Goal: Transaction & Acquisition: Purchase product/service

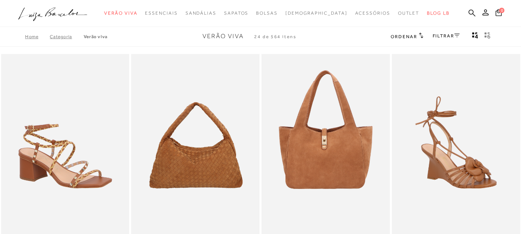
click at [56, 37] on link "Categoria" at bounding box center [67, 36] width 34 height 5
click at [59, 38] on link "Categoria" at bounding box center [67, 36] width 34 height 5
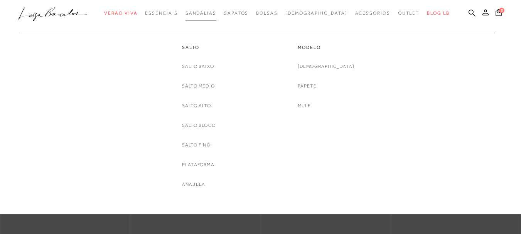
drag, startPoint x: 221, startPoint y: 14, endPoint x: 178, endPoint y: 31, distance: 46.9
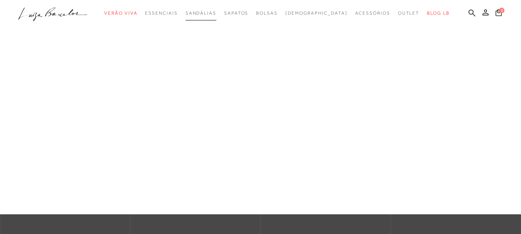
click at [216, 14] on span "Sandálias" at bounding box center [201, 12] width 31 height 5
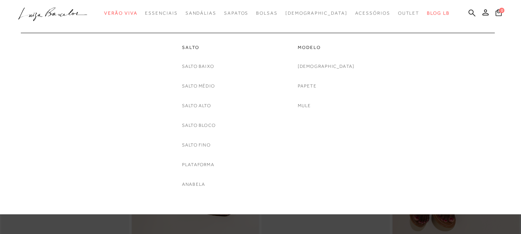
drag, startPoint x: 210, startPoint y: 85, endPoint x: 151, endPoint y: 69, distance: 61.4
click at [211, 85] on link "Salto Médio" at bounding box center [198, 86] width 33 height 8
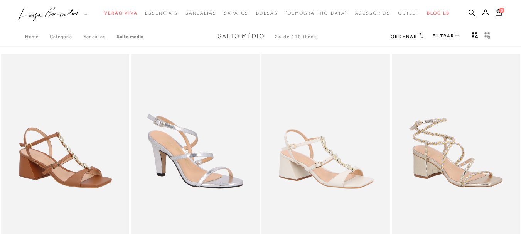
click at [438, 32] on div "FILTRAR" at bounding box center [446, 37] width 27 height 10
click at [440, 35] on link "FILTRAR" at bounding box center [446, 35] width 27 height 5
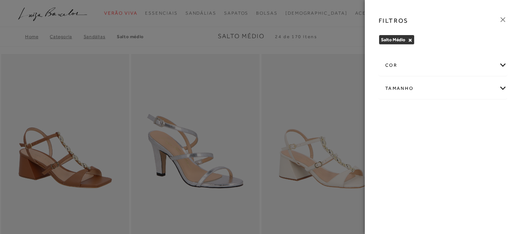
click at [503, 65] on div "cor" at bounding box center [443, 65] width 128 height 20
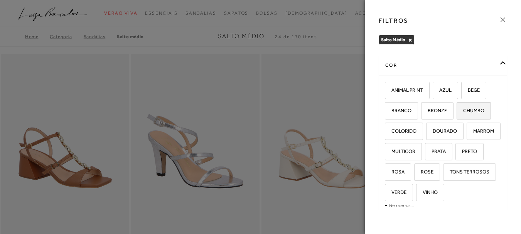
click at [479, 108] on span "CHUMBO" at bounding box center [471, 111] width 27 height 6
click at [463, 108] on input "CHUMBO" at bounding box center [460, 112] width 8 height 8
checkbox input "true"
click at [441, 112] on span "BRONZE" at bounding box center [434, 111] width 25 height 6
click at [428, 112] on input "BRONZE" at bounding box center [424, 112] width 8 height 8
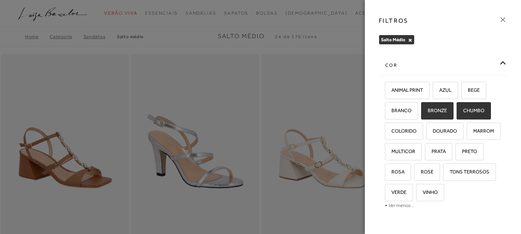
checkbox input "true"
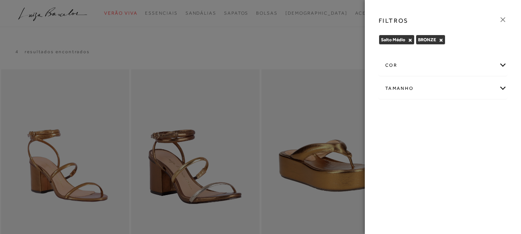
click at [504, 65] on div "cor" at bounding box center [443, 65] width 128 height 20
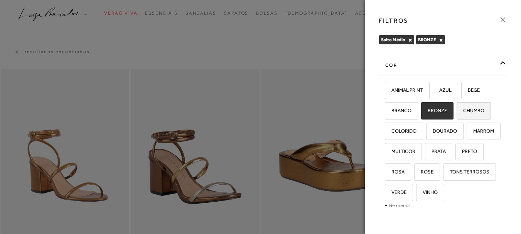
click at [474, 110] on span "CHUMBO" at bounding box center [471, 111] width 27 height 6
click at [463, 110] on input "CHUMBO" at bounding box center [460, 112] width 8 height 8
checkbox input "true"
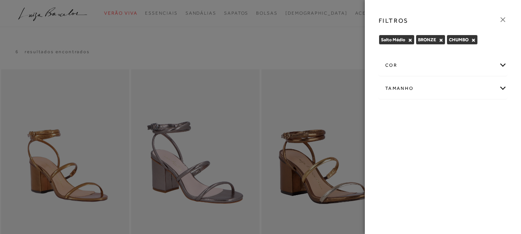
click at [503, 64] on div "cor" at bounding box center [443, 65] width 128 height 20
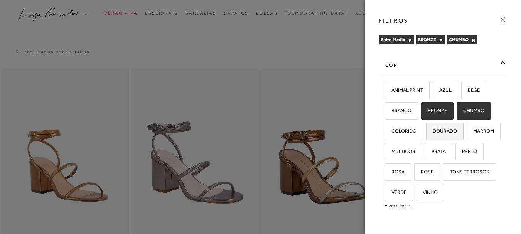
click at [453, 133] on span "DOURADO" at bounding box center [442, 131] width 30 height 6
click at [433, 133] on input "DOURADO" at bounding box center [429, 132] width 8 height 8
checkbox input "true"
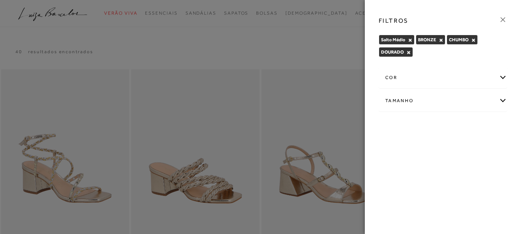
click at [502, 77] on div "cor" at bounding box center [443, 78] width 128 height 20
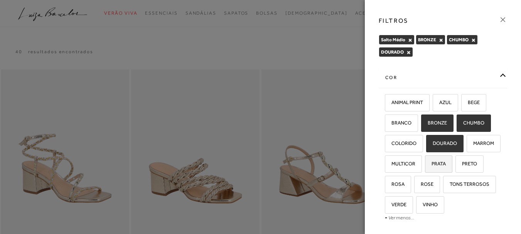
click at [446, 164] on span "PRATA" at bounding box center [436, 164] width 20 height 6
click at [432, 164] on input "PRATA" at bounding box center [428, 165] width 8 height 8
checkbox input "true"
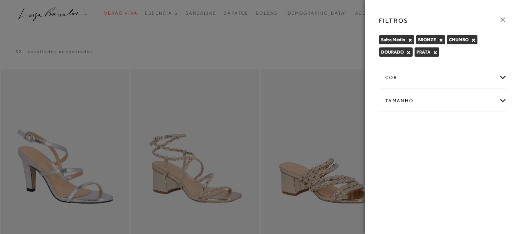
click at [454, 54] on div "Salto Médio × BRONZE × CHUMBO × DOURADO × PRATA ×" at bounding box center [443, 47] width 128 height 25
click at [450, 53] on div "Salto Médio × BRONZE × CHUMBO × DOURADO × PRATA ×" at bounding box center [443, 47] width 128 height 25
click at [450, 84] on div "cor" at bounding box center [443, 78] width 128 height 20
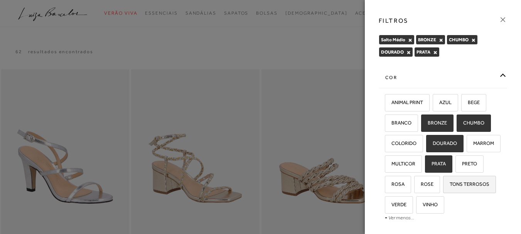
click at [444, 187] on span "TONS TERROSOS" at bounding box center [467, 184] width 46 height 6
click at [442, 189] on input "TONS TERROSOS" at bounding box center [446, 186] width 8 height 8
checkbox input "true"
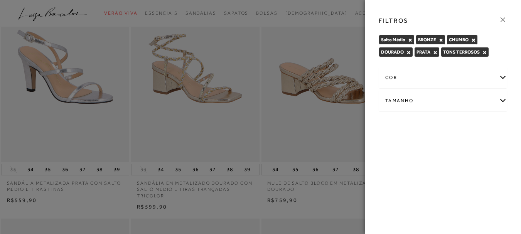
scroll to position [116, 0]
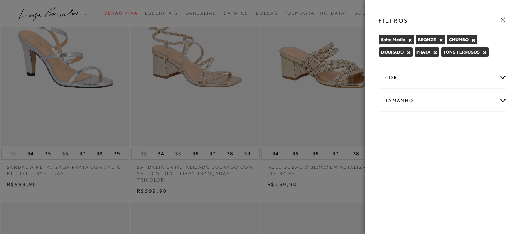
click at [503, 19] on icon at bounding box center [503, 19] width 8 height 8
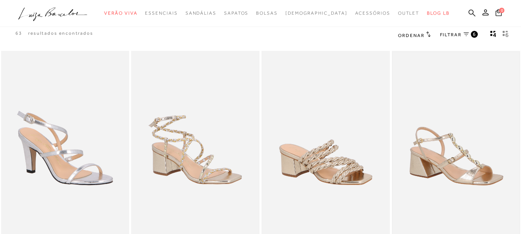
scroll to position [0, 0]
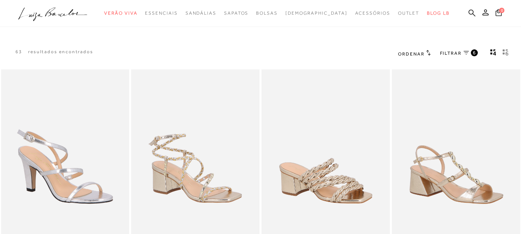
click at [419, 53] on span "Ordenar" at bounding box center [411, 53] width 26 height 5
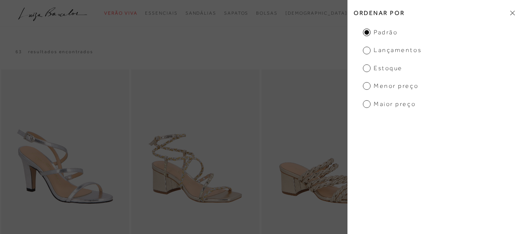
click at [382, 86] on span "Menor Preço" at bounding box center [391, 86] width 56 height 8
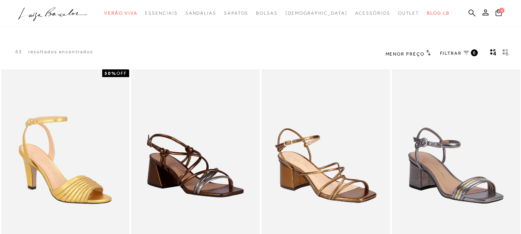
click at [452, 55] on span "FILTRAR" at bounding box center [451, 53] width 22 height 7
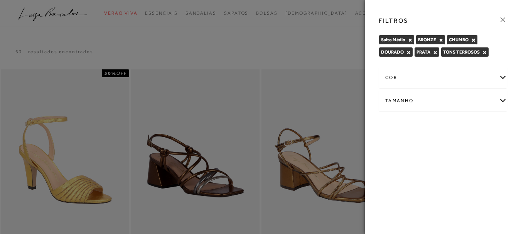
click at [506, 100] on div "Tamanho" at bounding box center [443, 101] width 128 height 20
drag, startPoint x: 440, startPoint y: 126, endPoint x: 438, endPoint y: 122, distance: 4.8
click at [440, 126] on label "35" at bounding box center [438, 126] width 18 height 17
click at [435, 126] on input "35" at bounding box center [431, 127] width 8 height 8
checkbox input "true"
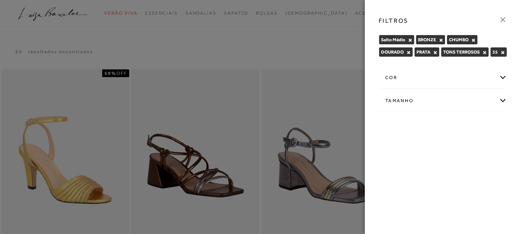
click at [351, 53] on div at bounding box center [260, 117] width 521 height 234
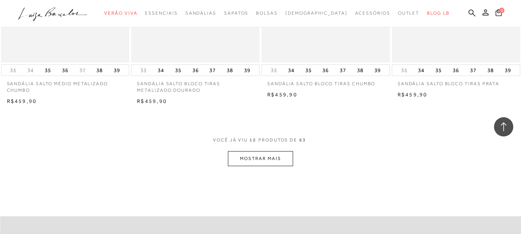
scroll to position [694, 0]
click at [249, 164] on button "MOSTRAR MAIS" at bounding box center [260, 158] width 65 height 15
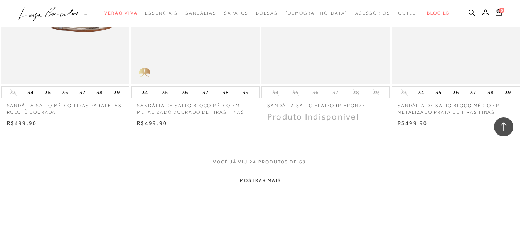
scroll to position [1427, 0]
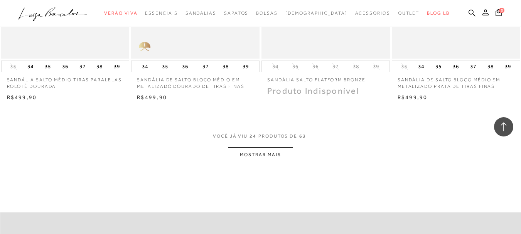
click at [250, 157] on button "MOSTRAR MAIS" at bounding box center [260, 154] width 65 height 15
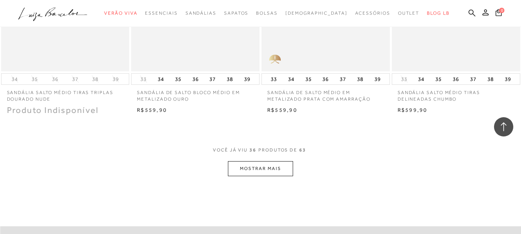
scroll to position [2160, 0]
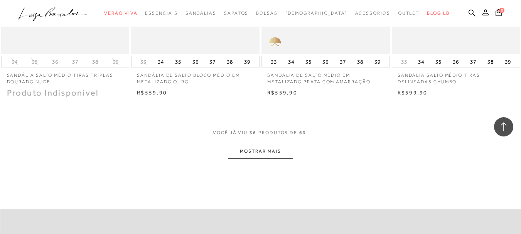
click at [264, 156] on button "MOSTRAR MAIS" at bounding box center [260, 151] width 65 height 15
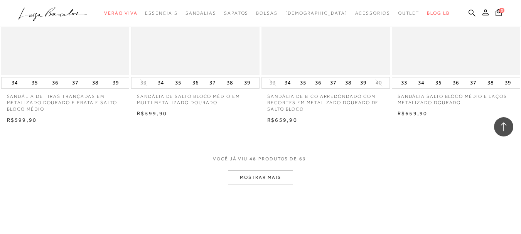
scroll to position [2893, 0]
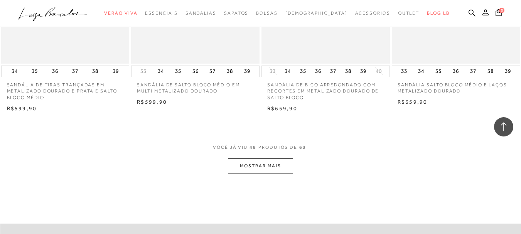
click at [260, 169] on button "MOSTRAR MAIS" at bounding box center [260, 166] width 65 height 15
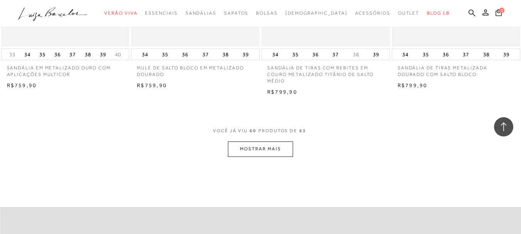
scroll to position [3665, 0]
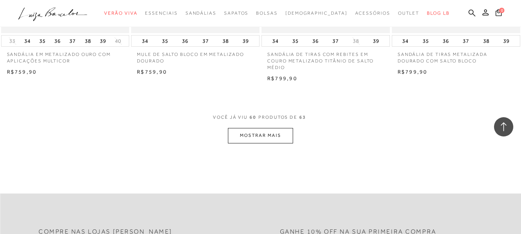
click at [256, 142] on button "MOSTRAR MAIS" at bounding box center [260, 135] width 65 height 15
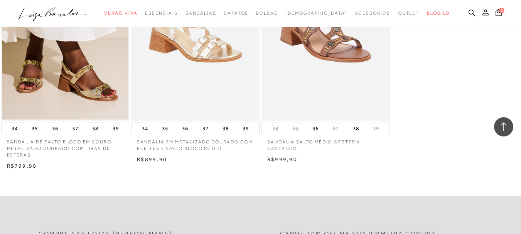
scroll to position [3819, 0]
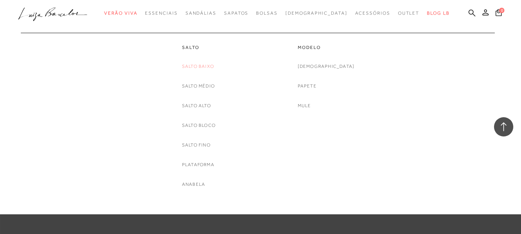
click at [202, 66] on link "Salto Baixo" at bounding box center [198, 66] width 32 height 8
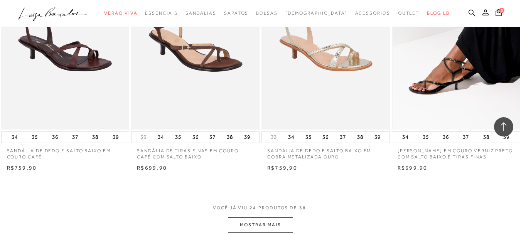
scroll to position [1389, 0]
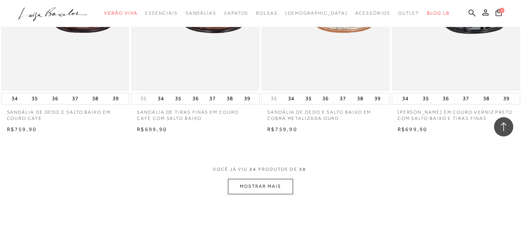
click at [279, 179] on button "MOSTRAR MAIS" at bounding box center [260, 186] width 65 height 15
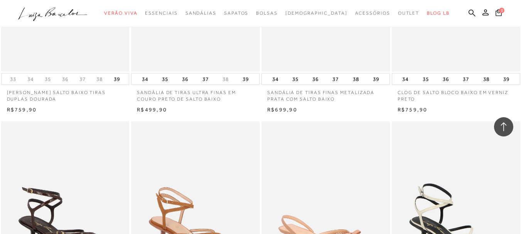
scroll to position [1659, 0]
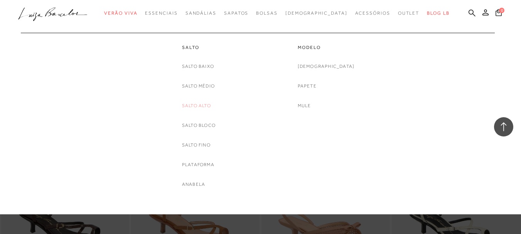
click at [203, 105] on link "Salto Alto" at bounding box center [196, 106] width 29 height 8
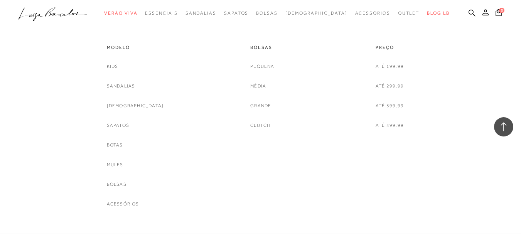
scroll to position [947, 0]
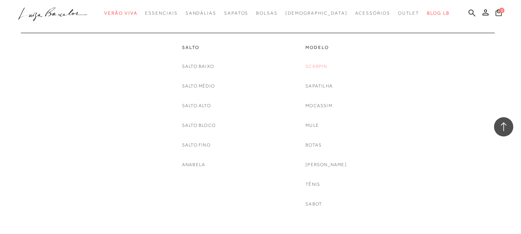
click at [324, 68] on link "Scarpin" at bounding box center [317, 66] width 22 height 8
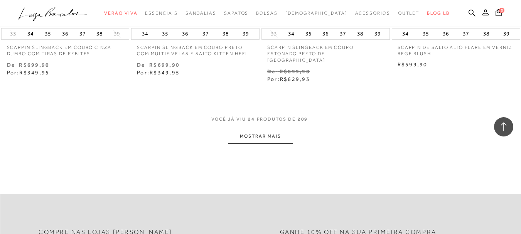
scroll to position [1466, 0]
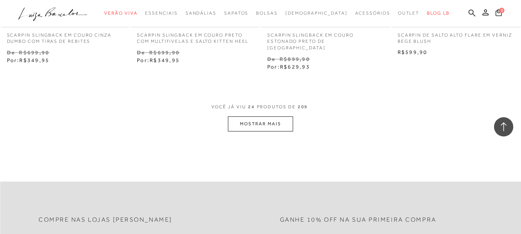
click at [264, 117] on button "MOSTRAR MAIS" at bounding box center [260, 124] width 65 height 15
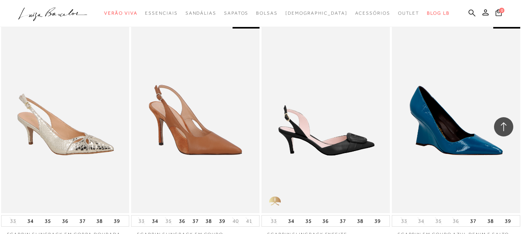
scroll to position [1813, 0]
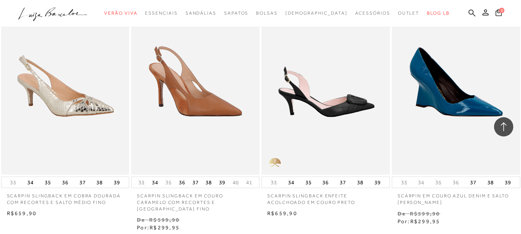
click at [325, 104] on img at bounding box center [326, 78] width 128 height 192
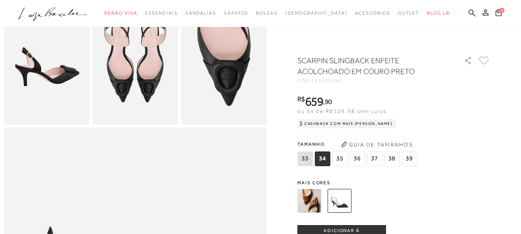
scroll to position [270, 0]
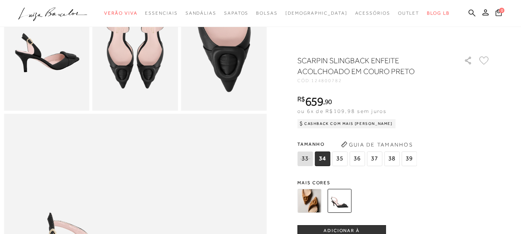
drag, startPoint x: 343, startPoint y: 155, endPoint x: 311, endPoint y: 158, distance: 31.8
click at [343, 154] on span "35" at bounding box center [339, 159] width 15 height 15
click at [327, 160] on span "34" at bounding box center [322, 159] width 15 height 15
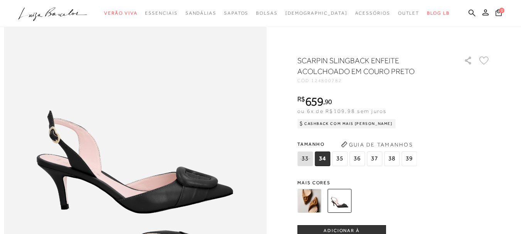
scroll to position [386, 0]
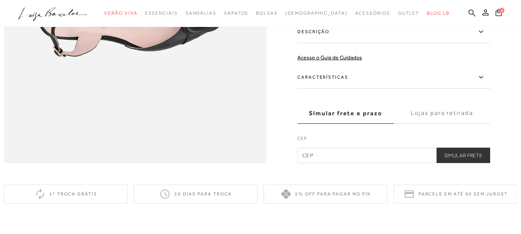
scroll to position [574, 0]
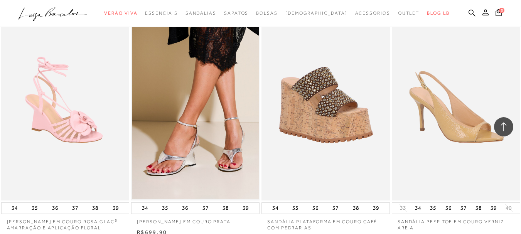
scroll to position [1042, 0]
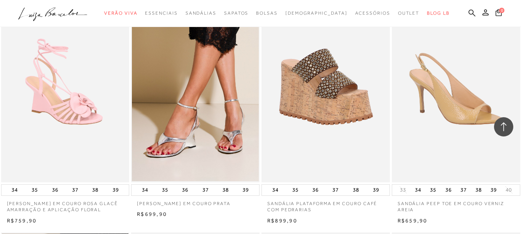
click at [444, 101] on img at bounding box center [457, 86] width 128 height 192
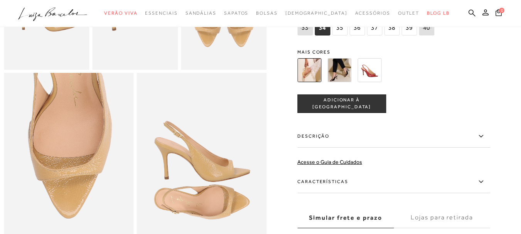
scroll to position [347, 0]
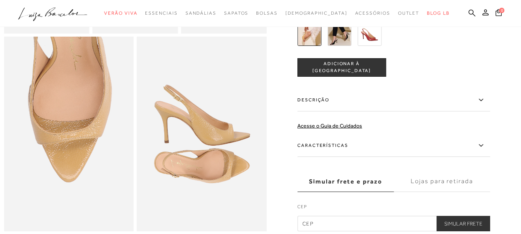
click at [483, 147] on icon at bounding box center [481, 145] width 4 height 2
click at [0, 0] on input "Características" at bounding box center [0, 0] width 0 height 0
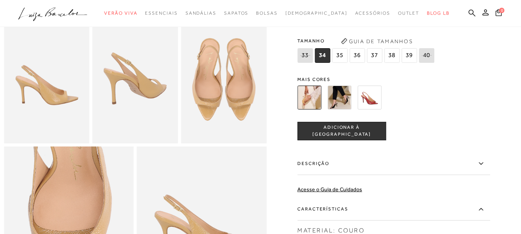
scroll to position [193, 0]
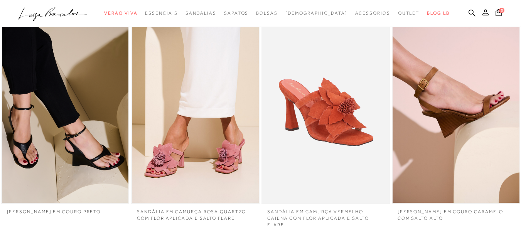
scroll to position [1042, 0]
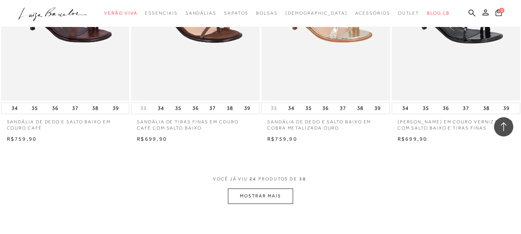
scroll to position [1389, 0]
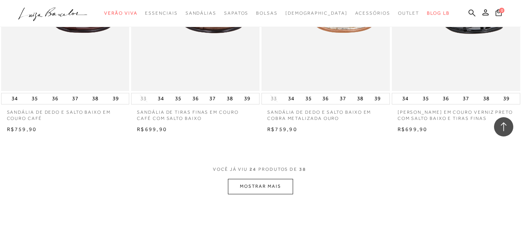
click at [267, 179] on button "MOSTRAR MAIS" at bounding box center [260, 186] width 65 height 15
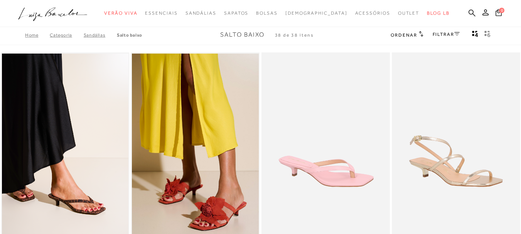
scroll to position [0, 0]
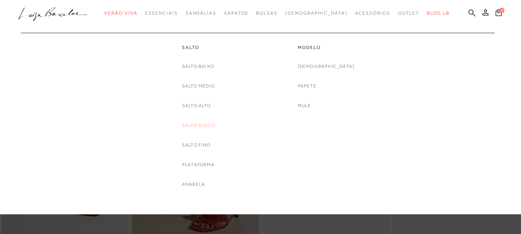
click at [204, 126] on link "Salto Bloco" at bounding box center [199, 126] width 34 height 8
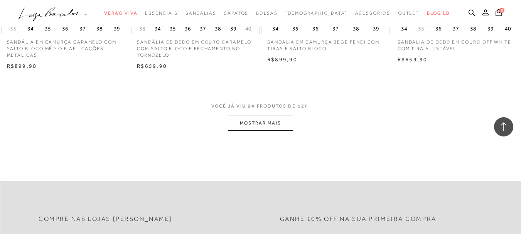
scroll to position [1466, 0]
click at [258, 122] on button "MOSTRAR MAIS" at bounding box center [260, 122] width 65 height 15
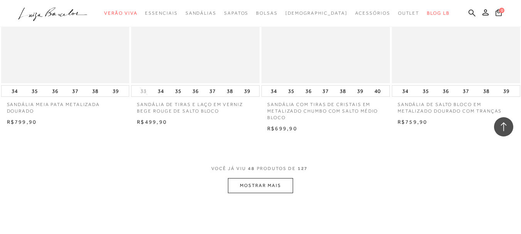
scroll to position [2896, 0]
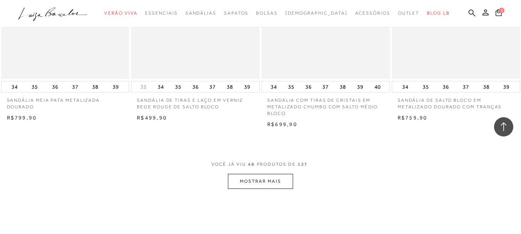
click at [262, 179] on button "MOSTRAR MAIS" at bounding box center [260, 181] width 65 height 15
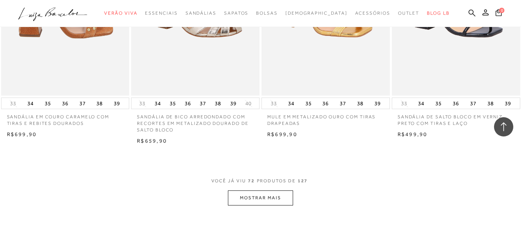
scroll to position [4439, 0]
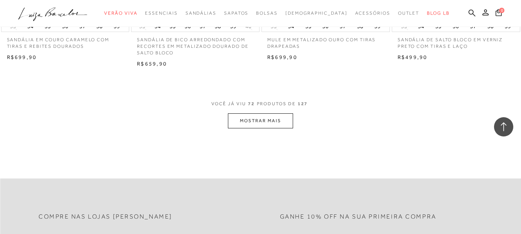
click at [248, 118] on button "MOSTRAR MAIS" at bounding box center [260, 120] width 65 height 15
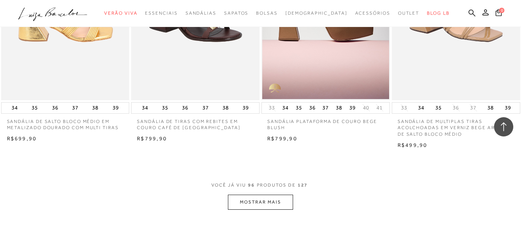
scroll to position [5866, 0]
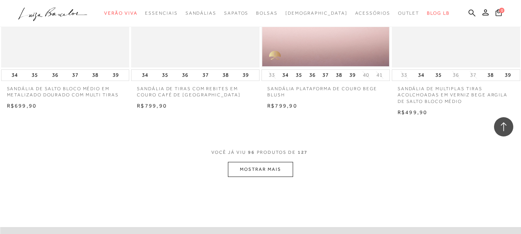
click at [272, 170] on button "MOSTRAR MAIS" at bounding box center [260, 169] width 65 height 15
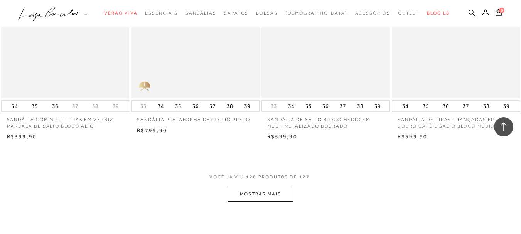
scroll to position [7332, 0]
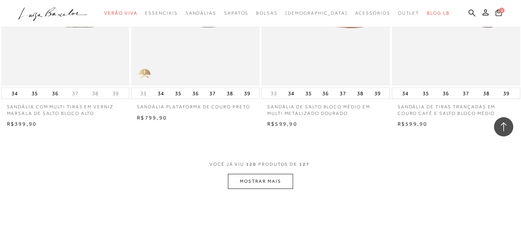
click at [274, 181] on button "MOSTRAR MAIS" at bounding box center [260, 181] width 65 height 15
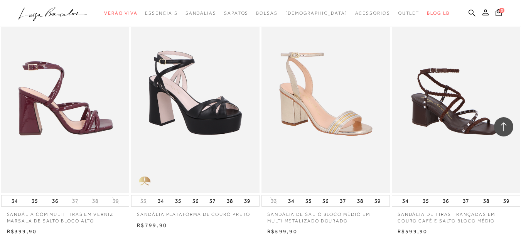
scroll to position [7255, 0]
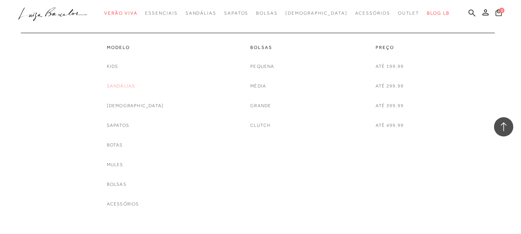
click at [122, 84] on link "Sandálias" at bounding box center [121, 86] width 29 height 8
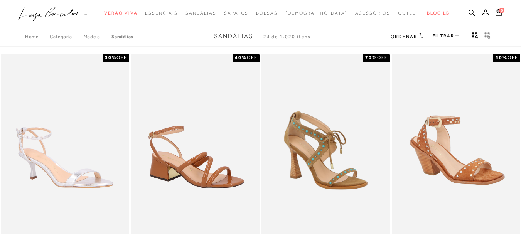
click at [437, 35] on link "FILTRAR" at bounding box center [446, 35] width 27 height 5
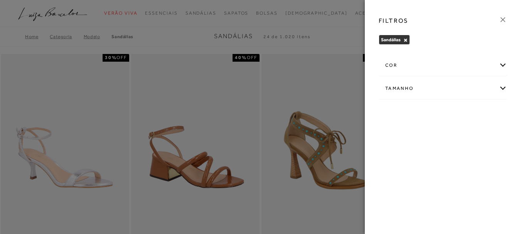
click at [505, 89] on div "Tamanho" at bounding box center [443, 88] width 128 height 20
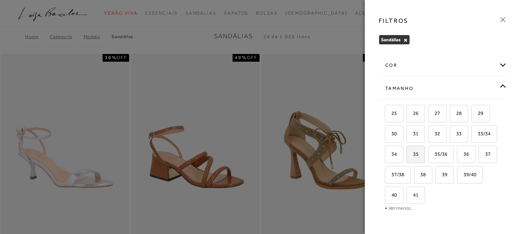
click at [425, 157] on label "35" at bounding box center [416, 154] width 18 height 17
click at [413, 157] on input "35" at bounding box center [409, 156] width 8 height 8
checkbox input "true"
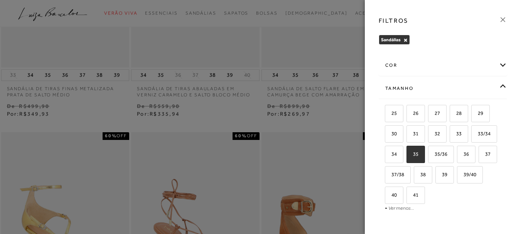
scroll to position [193, 0]
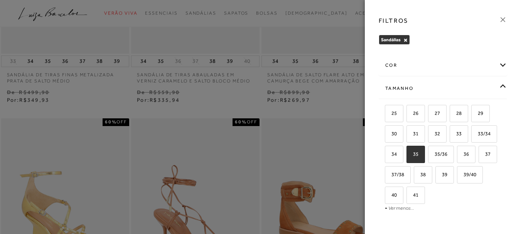
click at [428, 218] on div "FILTROS Sandálias × Limpar todos os refinamentos cor AMARELO ANIMAL PRINT AZUL" at bounding box center [443, 117] width 156 height 234
click at [431, 19] on div "FILTROS" at bounding box center [443, 21] width 141 height 20
click at [495, 64] on div "cor" at bounding box center [443, 65] width 128 height 20
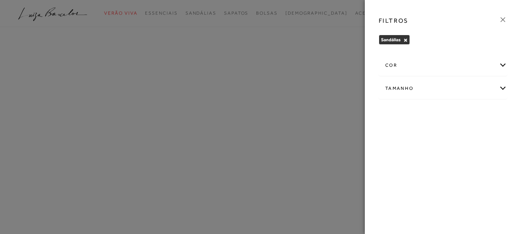
scroll to position [4, 0]
click at [501, 63] on div "cor" at bounding box center [443, 65] width 128 height 20
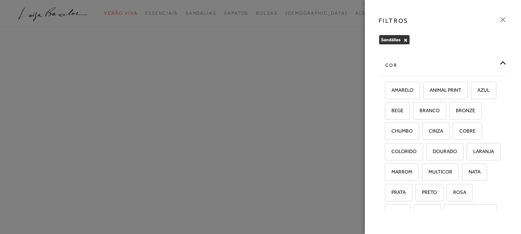
scroll to position [0, 0]
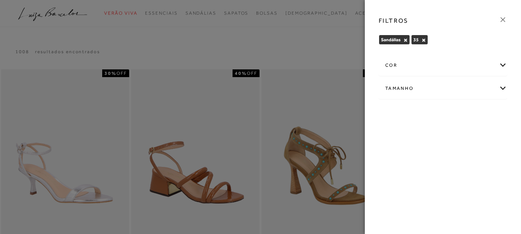
click at [454, 157] on div "FILTROS Sandálias × 35 × Limpar todos os refinamentos cor" at bounding box center [443, 117] width 156 height 234
click at [324, 32] on div at bounding box center [260, 117] width 521 height 234
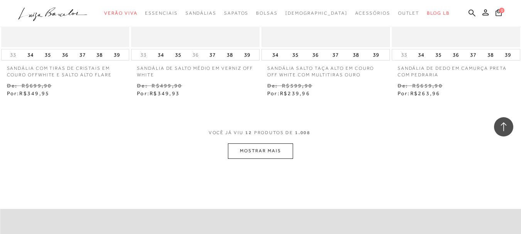
scroll to position [733, 0]
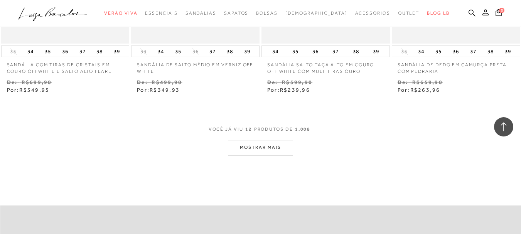
click at [263, 146] on button "MOSTRAR MAIS" at bounding box center [260, 147] width 65 height 15
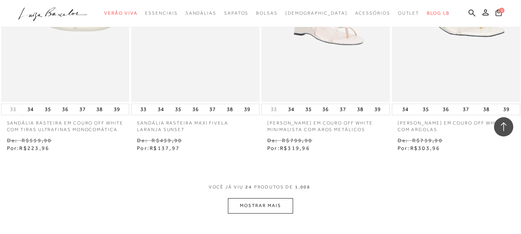
scroll to position [1466, 0]
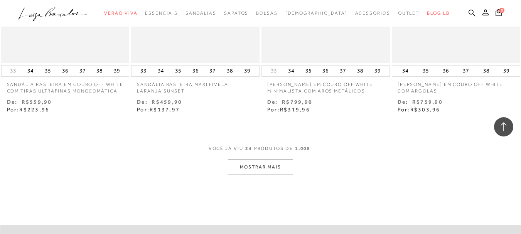
click at [266, 167] on button "MOSTRAR MAIS" at bounding box center [260, 167] width 65 height 15
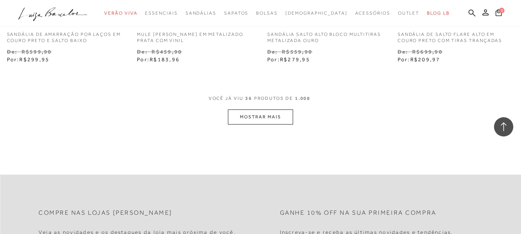
scroll to position [2276, 0]
click at [268, 115] on button "MOSTRAR MAIS" at bounding box center [260, 116] width 65 height 15
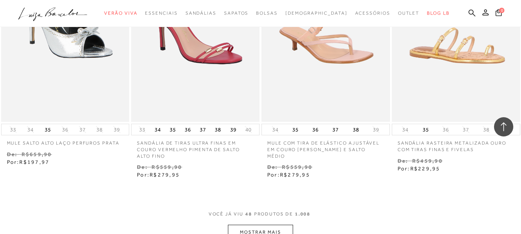
scroll to position [2970, 0]
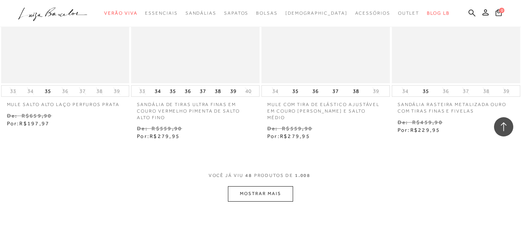
click at [245, 186] on button "MOSTRAR MAIS" at bounding box center [260, 193] width 65 height 15
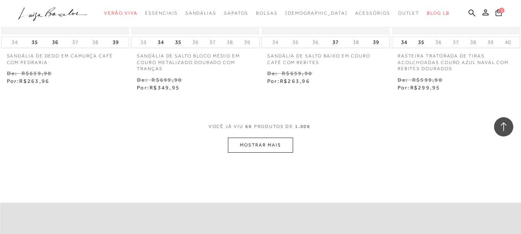
scroll to position [3781, 0]
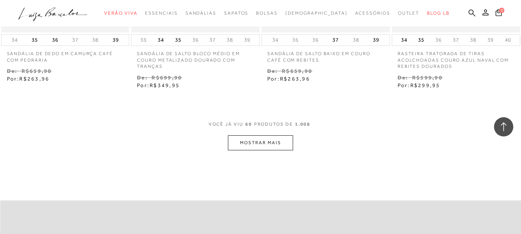
click at [251, 135] on button "MOSTRAR MAIS" at bounding box center [260, 142] width 65 height 15
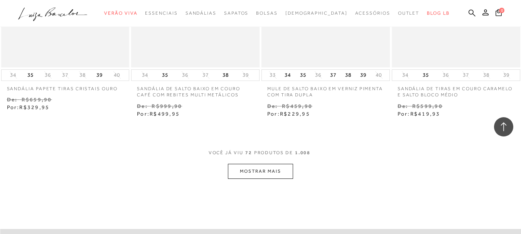
scroll to position [4513, 0]
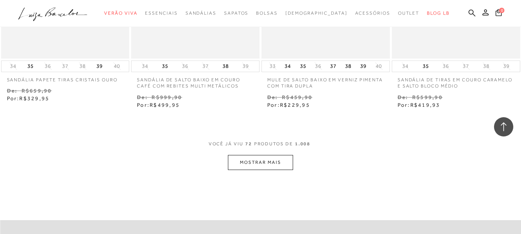
click at [247, 157] on button "MOSTRAR MAIS" at bounding box center [260, 162] width 65 height 15
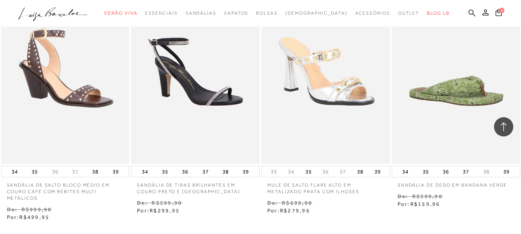
scroll to position [5169, 0]
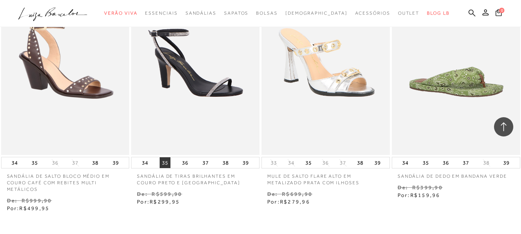
click at [164, 157] on button "35" at bounding box center [165, 162] width 11 height 11
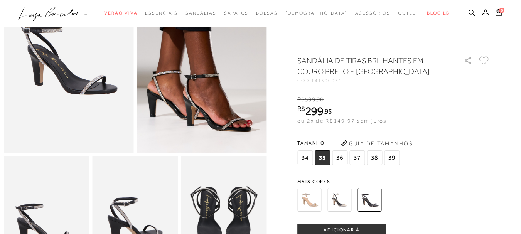
scroll to position [116, 0]
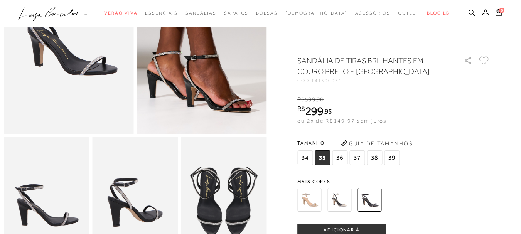
click at [310, 203] on img at bounding box center [309, 200] width 24 height 24
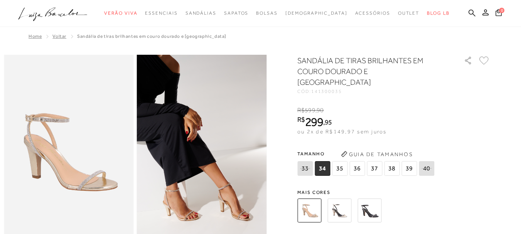
click at [228, 212] on img at bounding box center [202, 152] width 130 height 195
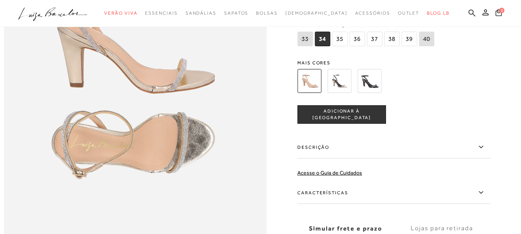
scroll to position [540, 0]
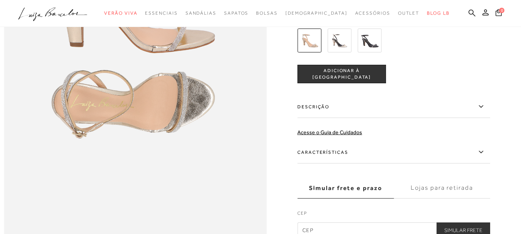
click at [315, 164] on label "Características" at bounding box center [393, 152] width 193 height 22
click at [0, 0] on input "Características" at bounding box center [0, 0] width 0 height 0
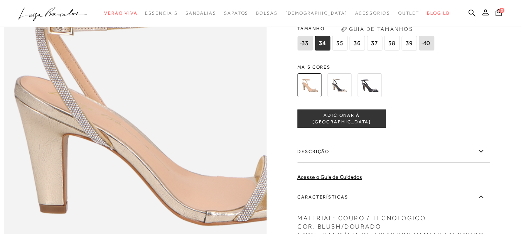
scroll to position [463, 0]
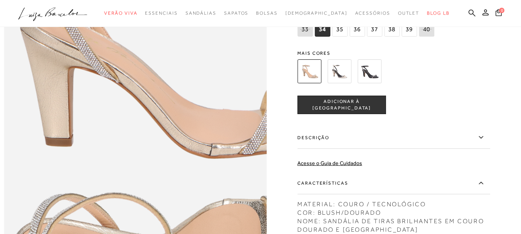
click at [93, 113] on img at bounding box center [176, 134] width 525 height 788
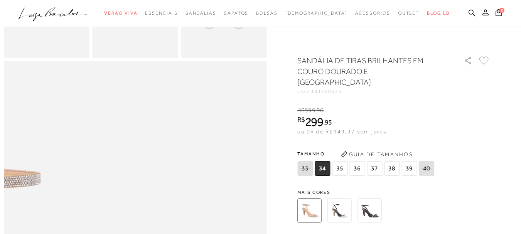
scroll to position [309, 0]
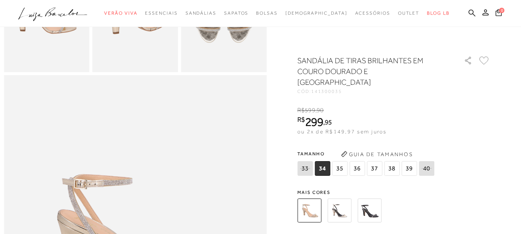
click at [343, 203] on img at bounding box center [340, 211] width 24 height 24
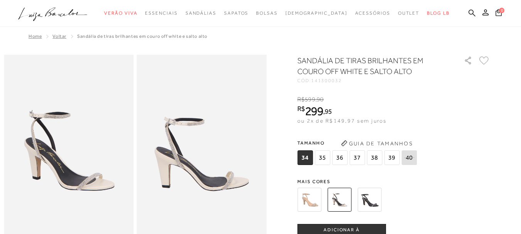
click at [370, 198] on img at bounding box center [370, 200] width 24 height 24
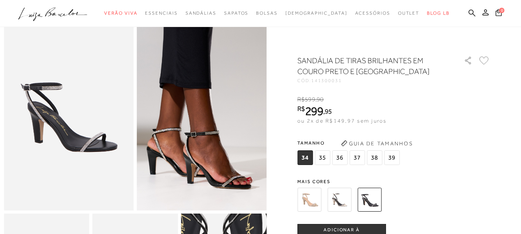
scroll to position [39, 0]
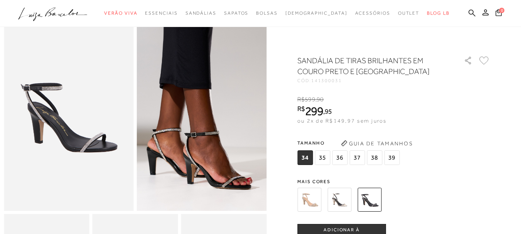
click at [222, 148] on img at bounding box center [202, 113] width 130 height 195
click at [112, 135] on img at bounding box center [69, 113] width 130 height 195
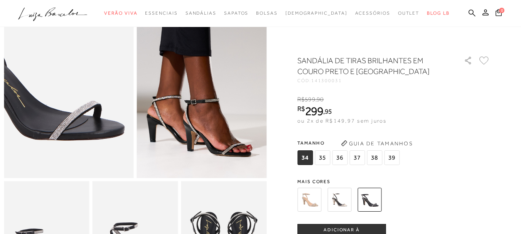
scroll to position [116, 0]
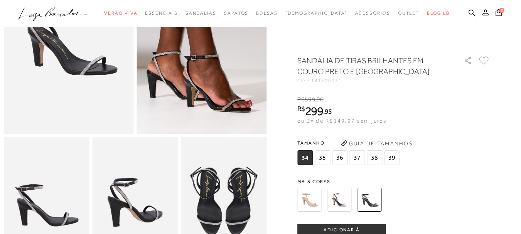
click at [313, 198] on img at bounding box center [309, 200] width 24 height 24
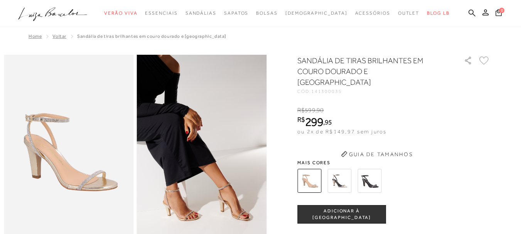
click at [176, 214] on img at bounding box center [202, 152] width 130 height 195
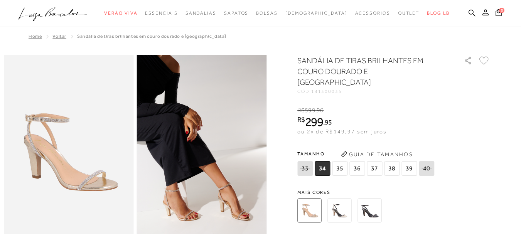
click at [341, 161] on span "35" at bounding box center [339, 168] width 15 height 15
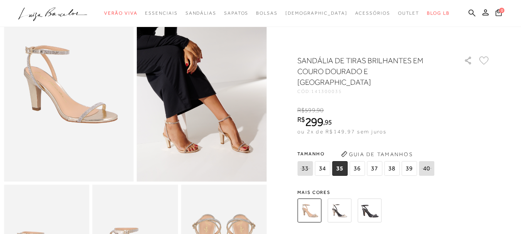
scroll to position [77, 0]
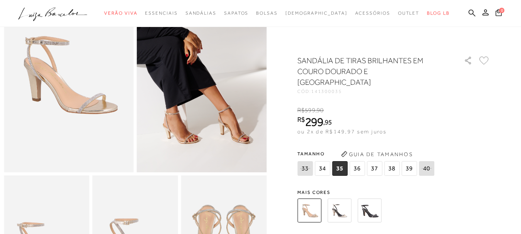
click at [208, 146] on img at bounding box center [202, 75] width 130 height 195
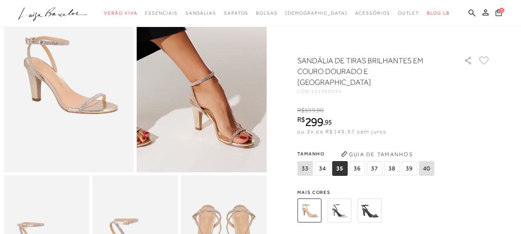
click at [249, 143] on img at bounding box center [157, 11] width 260 height 390
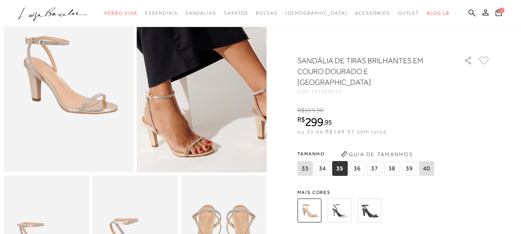
click at [185, 134] on img at bounding box center [220, 20] width 260 height 390
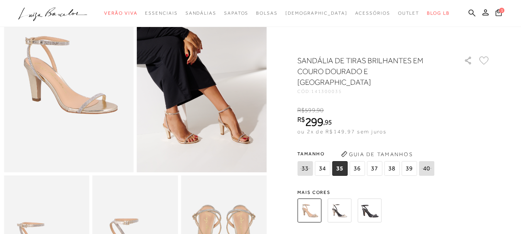
scroll to position [154, 0]
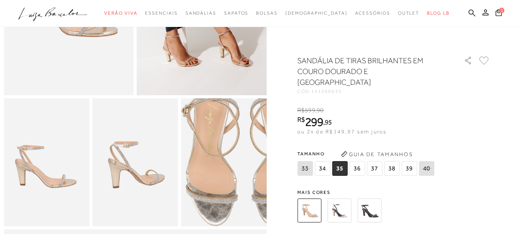
click at [204, 174] on img at bounding box center [244, 156] width 171 height 257
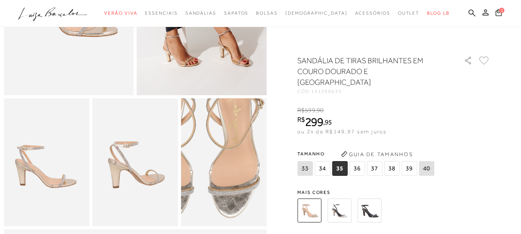
click at [249, 182] on img at bounding box center [200, 148] width 171 height 257
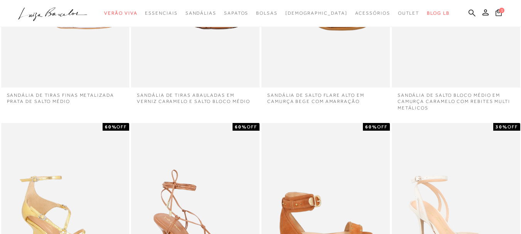
scroll to position [193, 0]
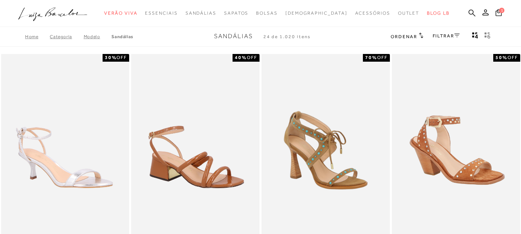
click at [441, 36] on link "FILTRAR" at bounding box center [446, 35] width 27 height 5
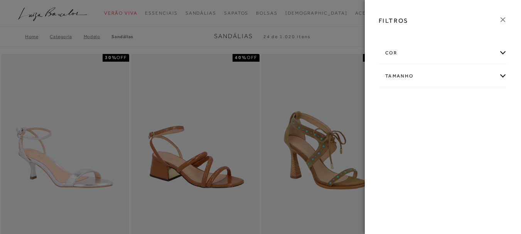
click at [397, 54] on div "cor" at bounding box center [443, 53] width 128 height 20
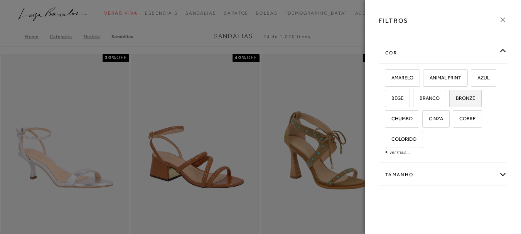
click at [450, 101] on span "BRONZE" at bounding box center [462, 98] width 25 height 6
click at [448, 103] on input "BRONZE" at bounding box center [452, 100] width 8 height 8
checkbox input "true"
click at [454, 122] on span "COBRE" at bounding box center [465, 119] width 22 height 6
click at [452, 124] on input "COBRE" at bounding box center [456, 120] width 8 height 8
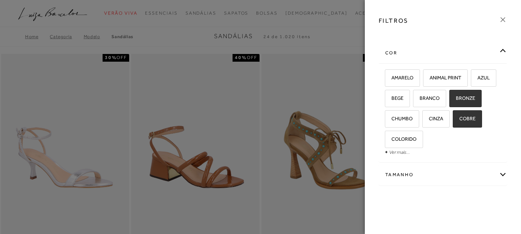
checkbox input "true"
click at [396, 152] on link "Ver mais..." at bounding box center [399, 152] width 21 height 6
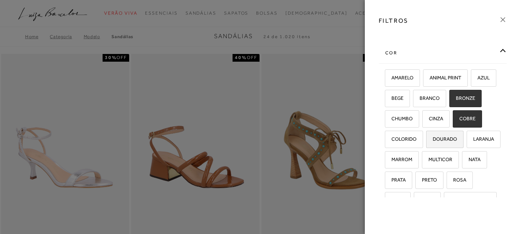
click at [427, 142] on span "DOURADO" at bounding box center [442, 139] width 30 height 6
click at [425, 144] on input "DOURADO" at bounding box center [429, 141] width 8 height 8
checkbox input "true"
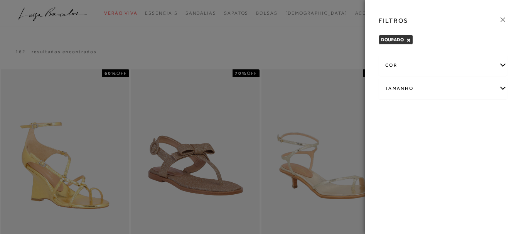
click at [393, 65] on div "cor" at bounding box center [443, 65] width 128 height 20
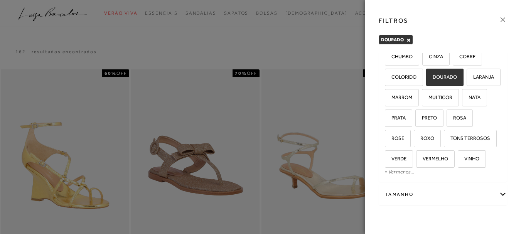
scroll to position [77, 0]
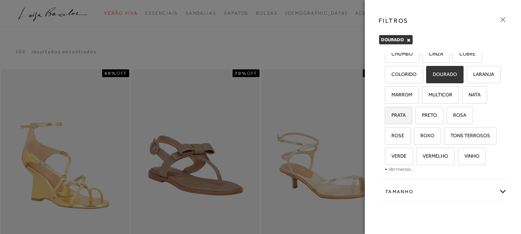
click at [401, 118] on span "PRATA" at bounding box center [396, 115] width 20 height 6
click at [392, 120] on input "PRATA" at bounding box center [388, 117] width 8 height 8
checkbox input "true"
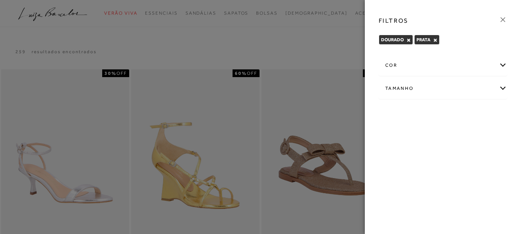
click at [392, 64] on div "cor" at bounding box center [443, 65] width 128 height 20
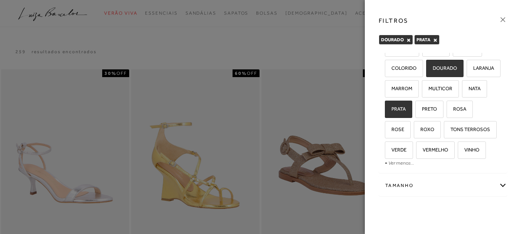
scroll to position [116, 0]
click at [459, 153] on span "VINHO" at bounding box center [469, 150] width 21 height 6
click at [457, 155] on input "VINHO" at bounding box center [461, 151] width 8 height 8
checkbox input "true"
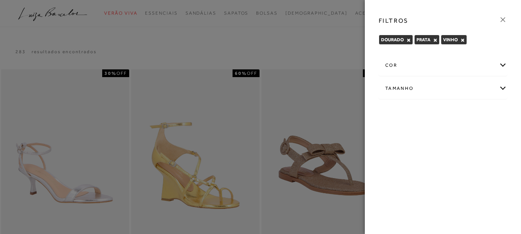
click at [390, 65] on div "cor" at bounding box center [443, 65] width 128 height 20
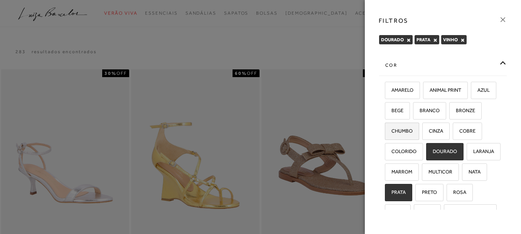
click at [413, 129] on span "CHUMBO" at bounding box center [399, 131] width 27 height 6
click at [392, 129] on input "CHUMBO" at bounding box center [388, 132] width 8 height 8
checkbox input "true"
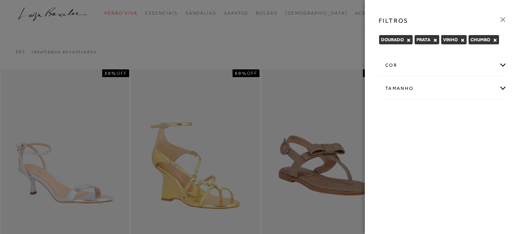
click at [392, 65] on div "cor" at bounding box center [443, 65] width 128 height 20
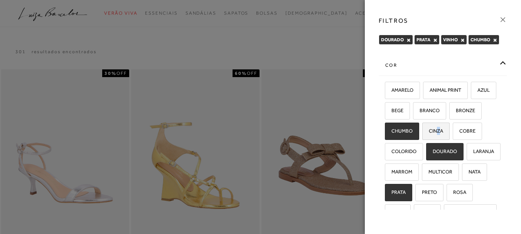
click at [443, 130] on span "CINZA" at bounding box center [433, 131] width 20 height 6
click at [429, 130] on input "CINZA" at bounding box center [425, 132] width 8 height 8
checkbox input "true"
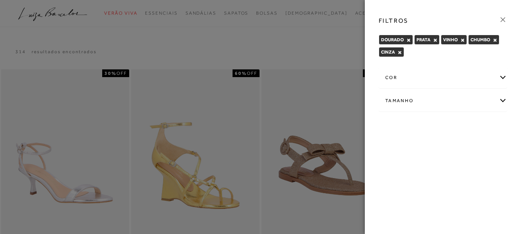
scroll to position [39, 0]
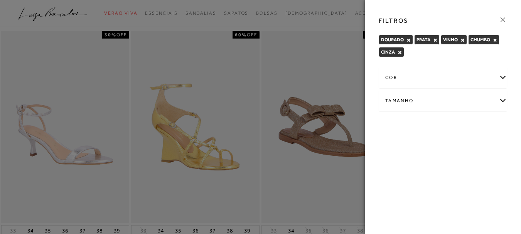
click at [311, 61] on div at bounding box center [260, 117] width 521 height 234
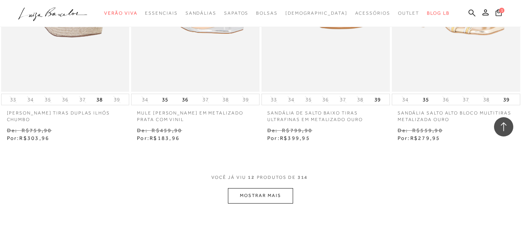
scroll to position [772, 0]
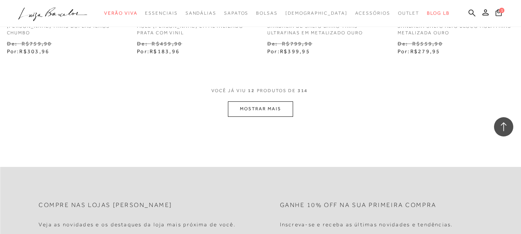
click at [279, 105] on button "MOSTRAR MAIS" at bounding box center [260, 108] width 65 height 15
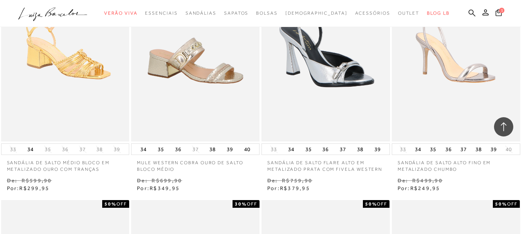
scroll to position [1119, 0]
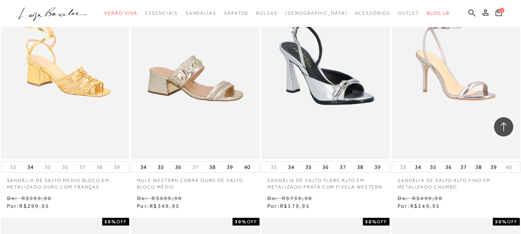
click at [326, 89] on img at bounding box center [325, 63] width 127 height 190
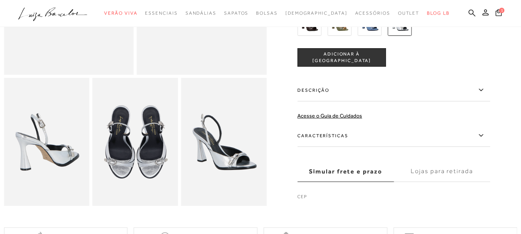
scroll to position [193, 0]
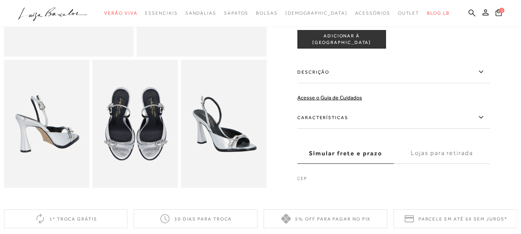
click at [336, 122] on label "Características" at bounding box center [393, 117] width 193 height 22
click at [0, 0] on input "Características" at bounding box center [0, 0] width 0 height 0
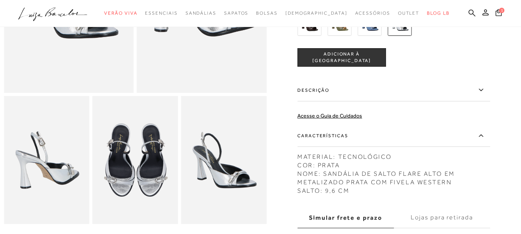
scroll to position [116, 0]
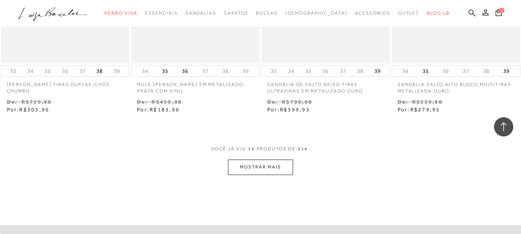
scroll to position [772, 0]
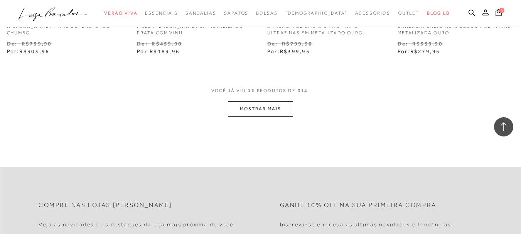
click at [253, 104] on button "MOSTRAR MAIS" at bounding box center [260, 108] width 65 height 15
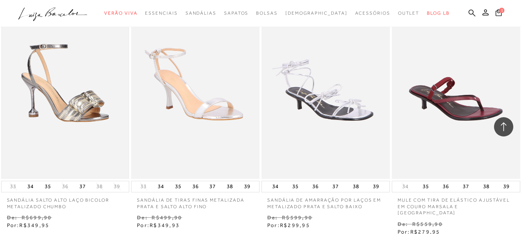
scroll to position [1389, 0]
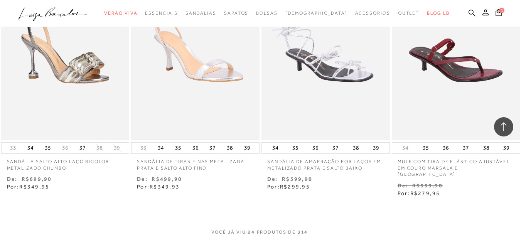
click at [196, 71] on img at bounding box center [195, 44] width 127 height 190
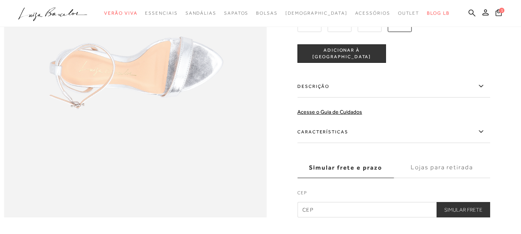
scroll to position [617, 0]
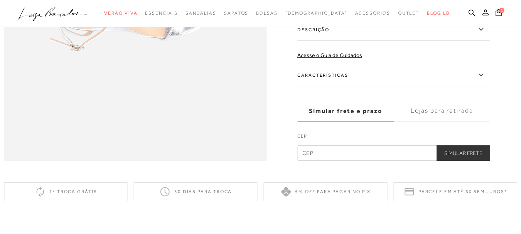
click at [326, 86] on label "Características" at bounding box center [393, 75] width 193 height 22
click at [0, 0] on input "Características" at bounding box center [0, 0] width 0 height 0
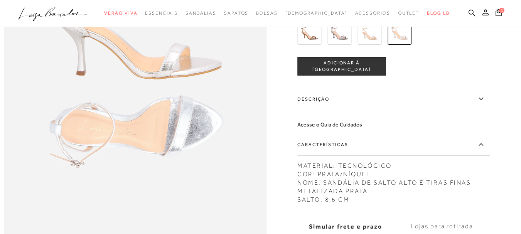
scroll to position [463, 0]
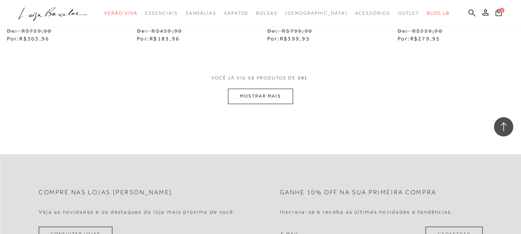
scroll to position [849, 0]
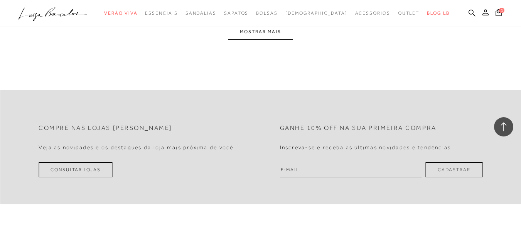
click at [267, 32] on button "MOSTRAR MAIS" at bounding box center [260, 31] width 65 height 15
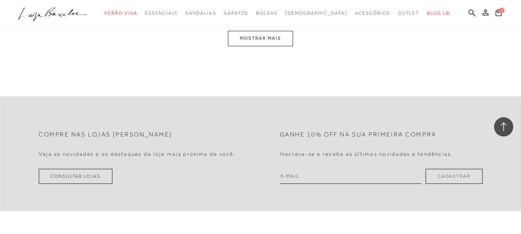
scroll to position [1601, 0]
click at [262, 33] on button "MOSTRAR MAIS" at bounding box center [260, 38] width 65 height 15
click at [299, 170] on input "email" at bounding box center [351, 176] width 142 height 15
type input "lcbresende@hotmail.com"
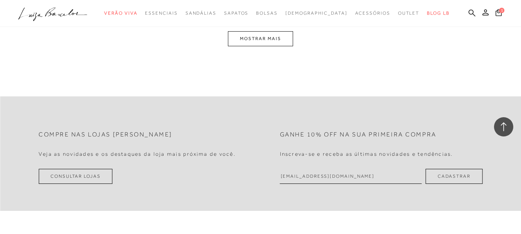
click at [458, 169] on button "Cadastrar" at bounding box center [454, 176] width 57 height 15
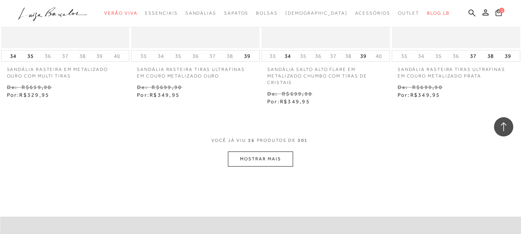
scroll to position [2251, 0]
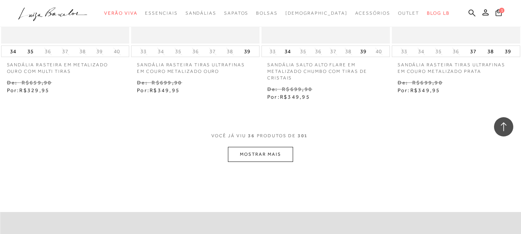
click at [274, 149] on button "MOSTRAR MAIS" at bounding box center [260, 154] width 65 height 15
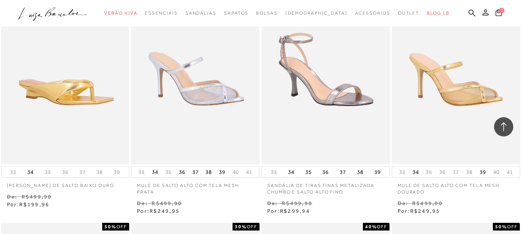
scroll to position [2405, 0]
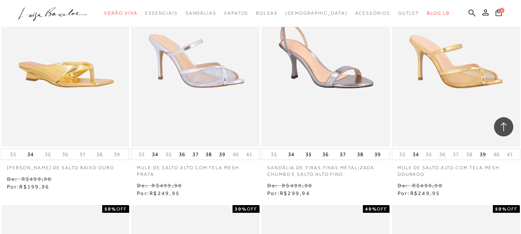
click at [332, 73] on img at bounding box center [325, 50] width 127 height 190
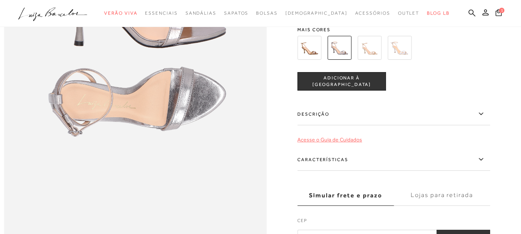
scroll to position [540, 0]
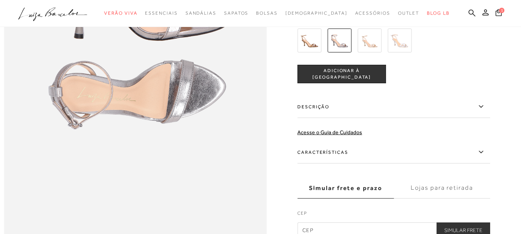
click at [345, 164] on label "Características" at bounding box center [393, 152] width 193 height 22
click at [334, 164] on label "Características" at bounding box center [393, 152] width 193 height 22
click at [0, 0] on input "Características" at bounding box center [0, 0] width 0 height 0
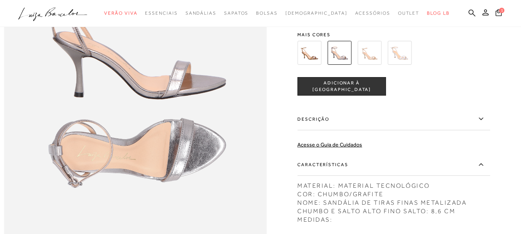
scroll to position [463, 0]
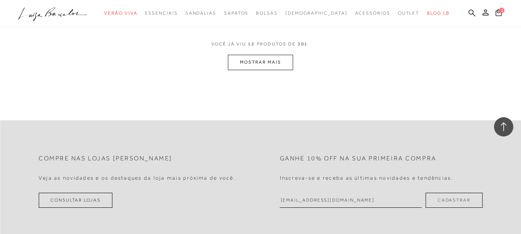
scroll to position [849, 0]
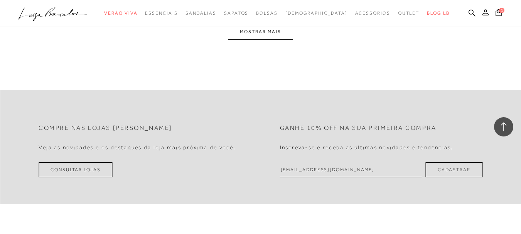
click at [259, 30] on button "MOSTRAR MAIS" at bounding box center [260, 31] width 65 height 15
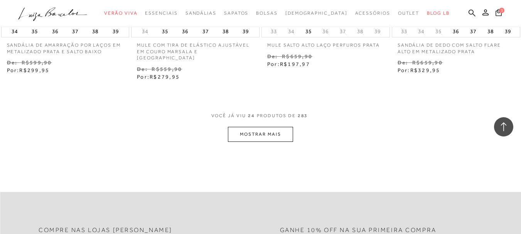
scroll to position [1543, 0]
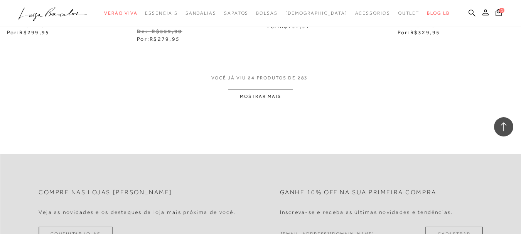
click at [275, 90] on button "MOSTRAR MAIS" at bounding box center [260, 96] width 65 height 15
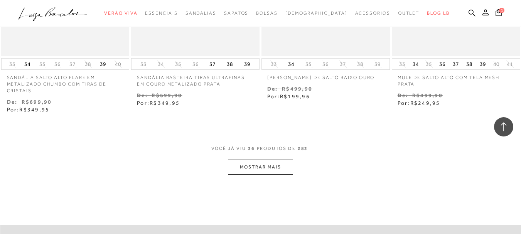
scroll to position [2276, 0]
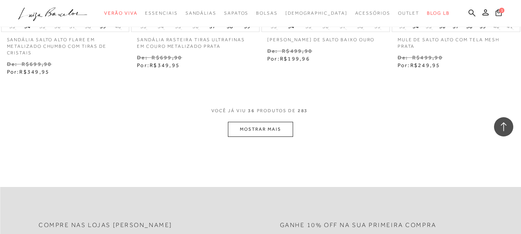
click at [268, 122] on button "MOSTRAR MAIS" at bounding box center [260, 129] width 65 height 15
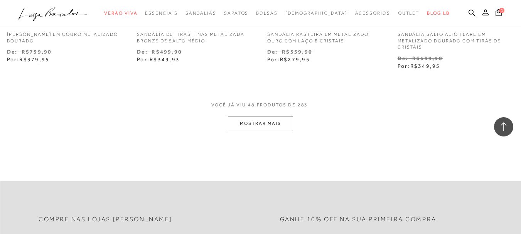
scroll to position [3048, 0]
click at [499, 10] on span "1" at bounding box center [501, 10] width 5 height 5
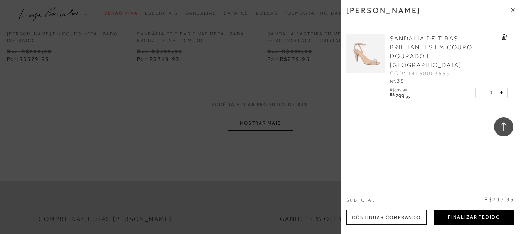
click at [473, 215] on button "Finalizar Pedido" at bounding box center [474, 217] width 80 height 15
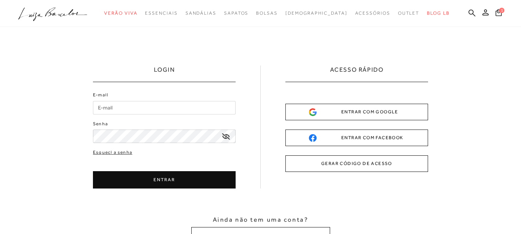
type input "lcbresende@hotmail.com"
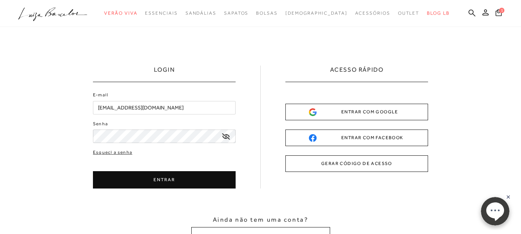
click at [163, 177] on button "ENTRAR" at bounding box center [164, 179] width 143 height 17
click at [161, 179] on button "ENTRAR" at bounding box center [164, 179] width 143 height 17
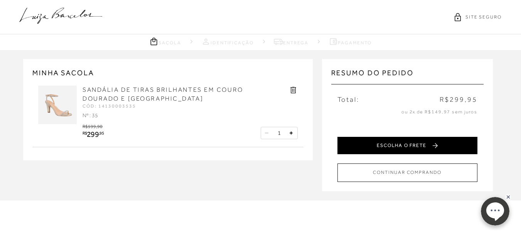
click at [415, 147] on button "ESCOLHA O FRETE" at bounding box center [408, 145] width 140 height 17
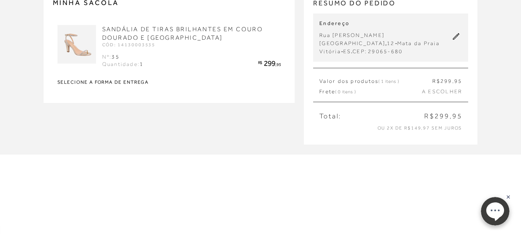
scroll to position [77, 0]
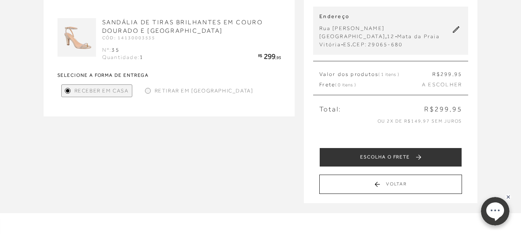
click at [183, 90] on span "Retirar em Loja" at bounding box center [204, 91] width 99 height 8
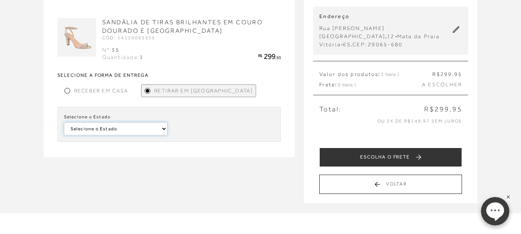
click at [164, 127] on select "Selecione o Estado Mato Grosso Minas Gerais Rio de Janeiro Pará Alagoas Distrit…" at bounding box center [116, 128] width 104 height 13
click at [225, 116] on div at bounding box center [223, 124] width 104 height 22
click at [67, 89] on div at bounding box center [67, 90] width 3 height 3
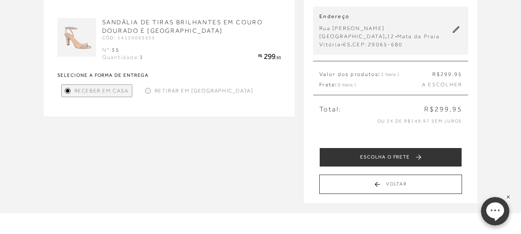
click at [416, 158] on button "ESCOLHA O FRETE" at bounding box center [390, 157] width 143 height 19
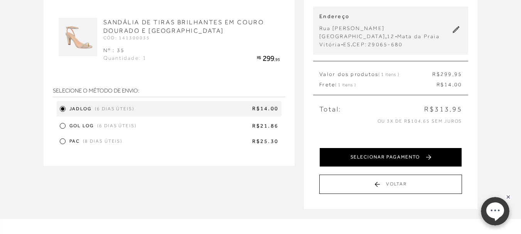
click at [371, 156] on button "SELECIONAR PAGAMENTO" at bounding box center [390, 157] width 143 height 19
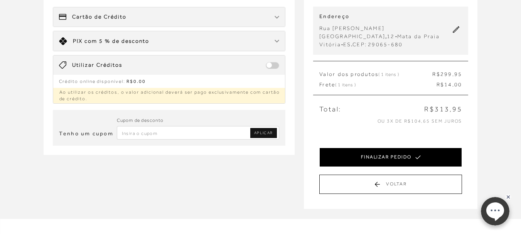
click at [394, 155] on button "FINALIZAR PEDIDO" at bounding box center [390, 157] width 143 height 19
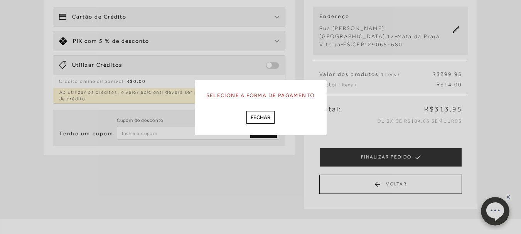
scroll to position [0, 0]
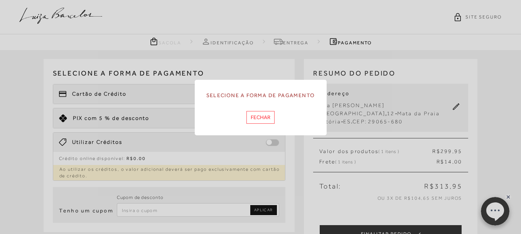
click at [263, 117] on button "Fechar" at bounding box center [261, 117] width 28 height 13
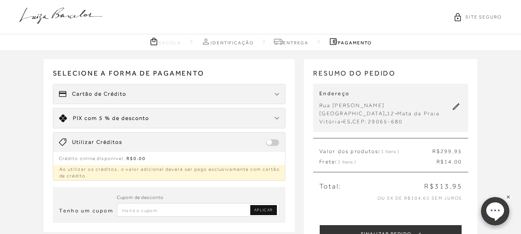
click at [98, 93] on span "Cartão de Crédito" at bounding box center [99, 94] width 54 height 8
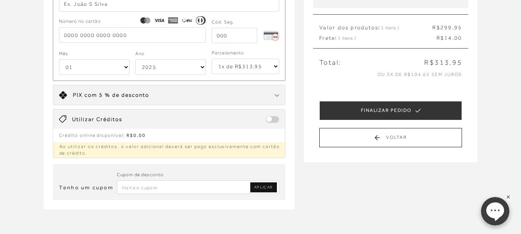
scroll to position [77, 0]
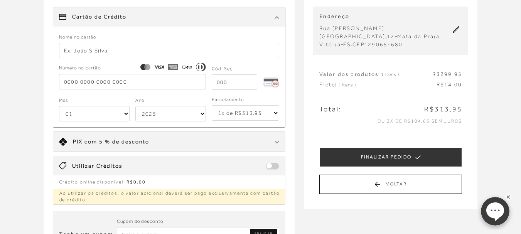
click at [73, 47] on input "text" at bounding box center [169, 50] width 221 height 15
type input "LAURA C B RESENDE"
click at [84, 78] on input "tel" at bounding box center [132, 81] width 147 height 15
type input "5316 8119 2481 9376"
click at [76, 110] on select "01 02 03 04 05 06 07 08 09 10 11 12" at bounding box center [94, 113] width 71 height 15
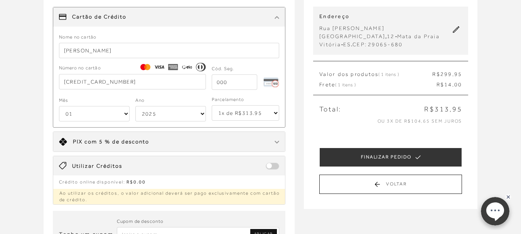
select select "04"
click at [59, 106] on select "01 02 03 04 05 06 07 08 09 10 11 12" at bounding box center [94, 113] width 71 height 15
click at [124, 112] on select "01 02 03 04 05 06 07 08 09 10 11 12" at bounding box center [94, 113] width 71 height 15
click at [202, 111] on select "2025 2026 2027 2028 2029 2030 2031 2032 2033 2034 2035 2036 2037 2038 2039 2040…" at bounding box center [170, 113] width 71 height 15
select select "2032"
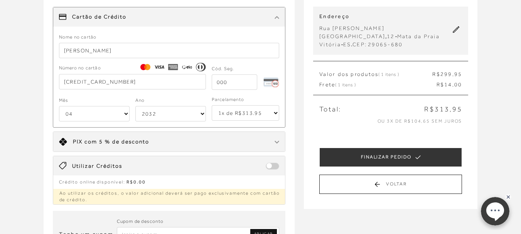
click at [135, 106] on select "2025 2026 2027 2028 2029 2030 2031 2032 2033 2034 2035 2036 2037 2038 2039 2040…" at bounding box center [170, 113] width 71 height 15
click at [277, 113] on select "1x de R$313.95 2x de R$156.98 sem juros 3x de R$104.65 sem juros 4x de R$78.49 …" at bounding box center [246, 112] width 68 height 15
select select "3"
click at [212, 105] on select "1x de R$313.95 2x de R$156.98 sem juros 3x de R$104.65 sem juros 4x de R$78.49 …" at bounding box center [246, 112] width 68 height 15
click at [223, 81] on input "tel" at bounding box center [235, 81] width 46 height 15
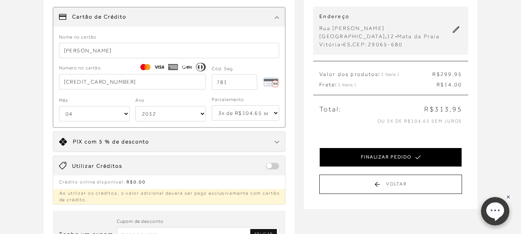
type input "781"
click at [380, 156] on button "FINALIZAR PEDIDO" at bounding box center [390, 157] width 143 height 19
select select "04"
select select "2032"
select select "3"
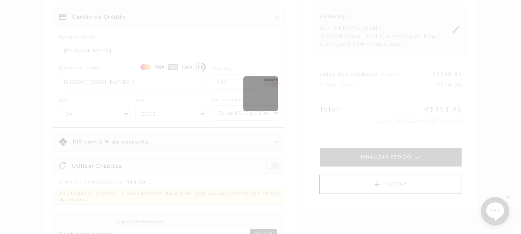
scroll to position [0, 0]
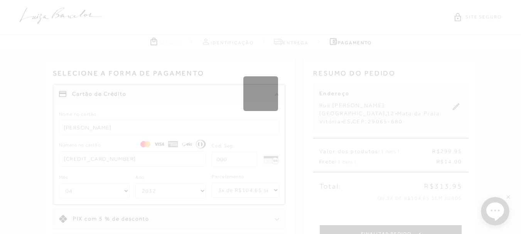
select select "1"
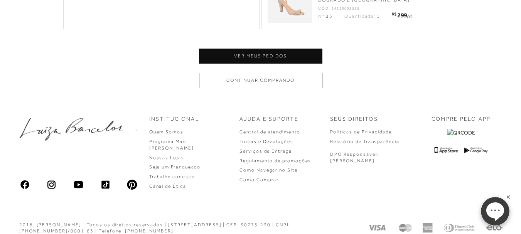
scroll to position [386, 0]
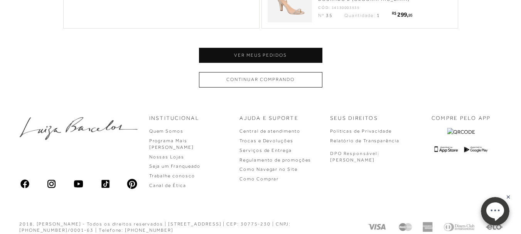
click at [257, 81] on button "Continuar comprando" at bounding box center [260, 79] width 123 height 15
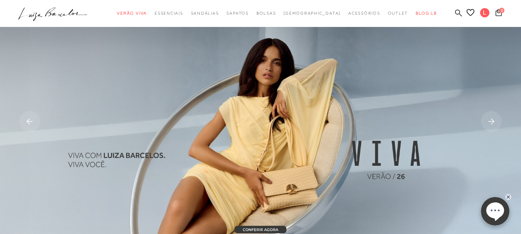
click at [455, 13] on icon at bounding box center [458, 12] width 7 height 7
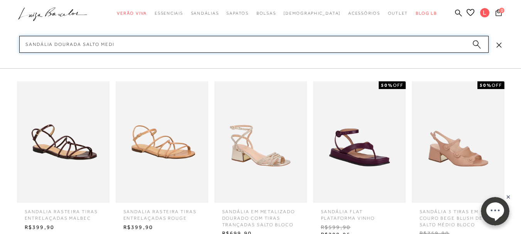
type input "SANDÁLIA DOURADA SALTO MEDIO"
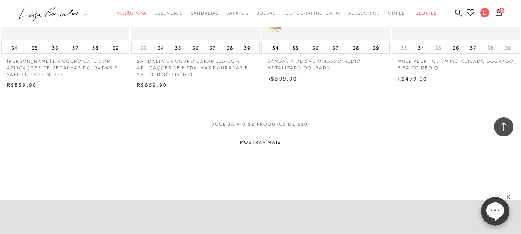
scroll to position [754, 0]
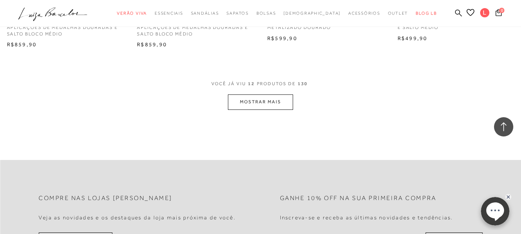
click at [262, 101] on button "MOSTRAR MAIS" at bounding box center [260, 102] width 65 height 15
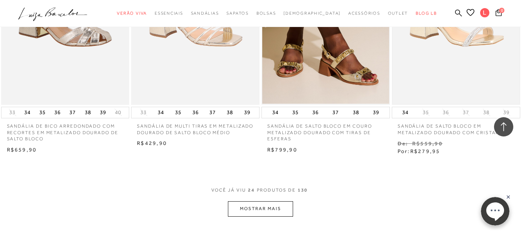
scroll to position [1449, 0]
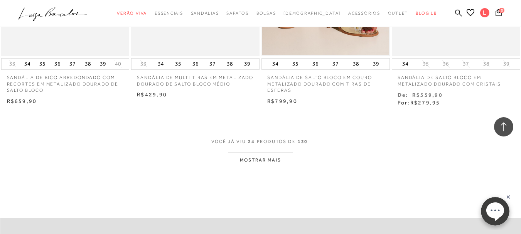
click at [263, 159] on button "MOSTRAR MAIS" at bounding box center [260, 160] width 65 height 15
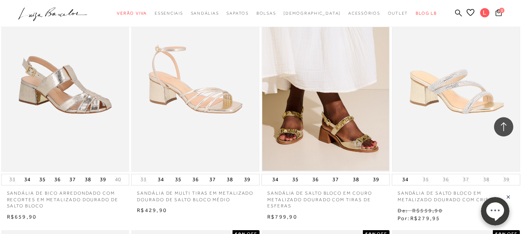
scroll to position [1410, 0]
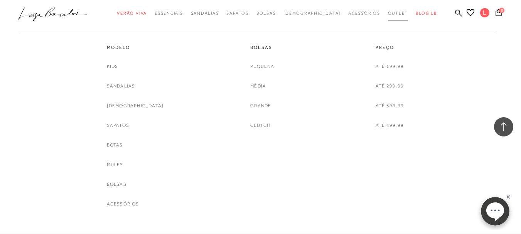
click at [388, 13] on span "Outlet" at bounding box center [398, 13] width 20 height 5
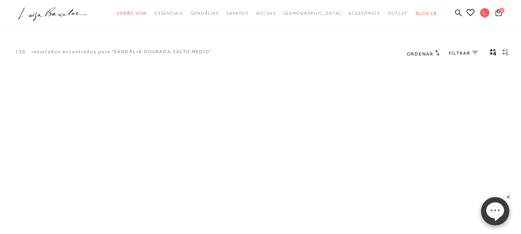
click at [464, 53] on span "FILTRAR" at bounding box center [460, 53] width 22 height 7
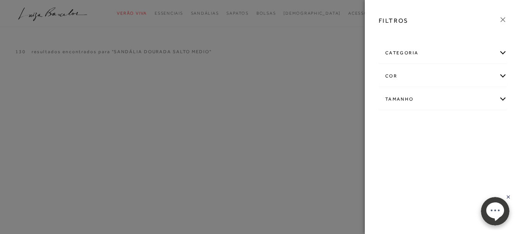
click at [410, 99] on div "Tamanho" at bounding box center [443, 99] width 128 height 20
click at [436, 123] on span "35" at bounding box center [434, 124] width 11 height 6
click at [435, 123] on input "35" at bounding box center [431, 126] width 8 height 8
checkbox input "true"
click at [344, 91] on div at bounding box center [260, 117] width 521 height 234
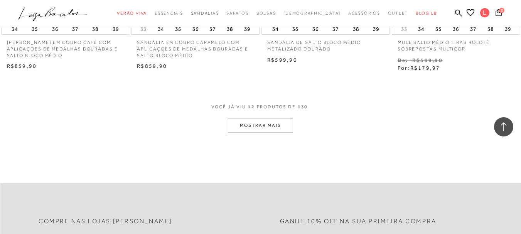
scroll to position [733, 0]
click at [269, 123] on button "MOSTRAR MAIS" at bounding box center [260, 125] width 65 height 15
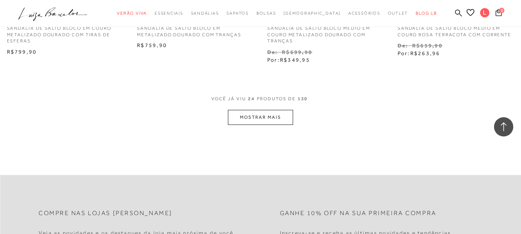
scroll to position [1504, 0]
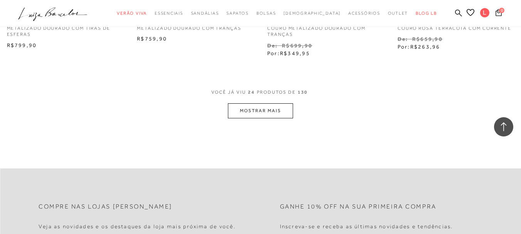
click at [255, 108] on button "MOSTRAR MAIS" at bounding box center [260, 110] width 65 height 15
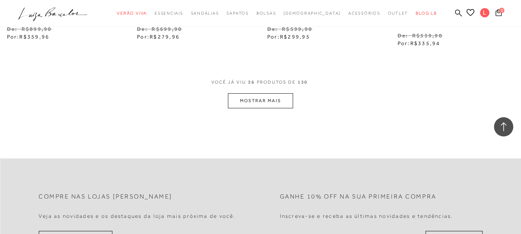
scroll to position [2276, 0]
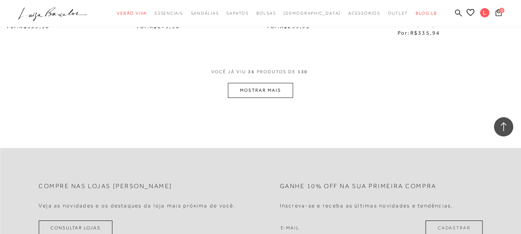
click at [282, 90] on button "MOSTRAR MAIS" at bounding box center [260, 90] width 65 height 15
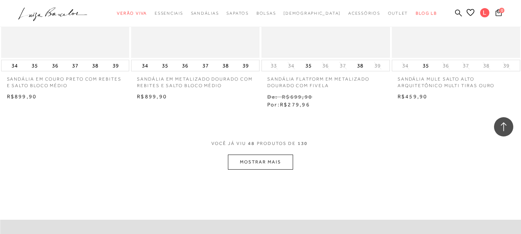
scroll to position [2970, 0]
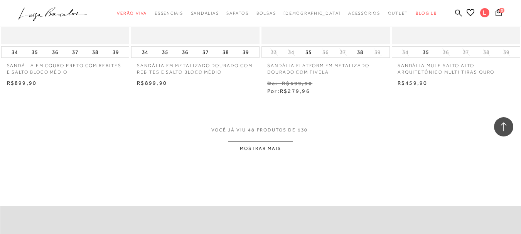
click at [267, 146] on button "MOSTRAR MAIS" at bounding box center [260, 148] width 65 height 15
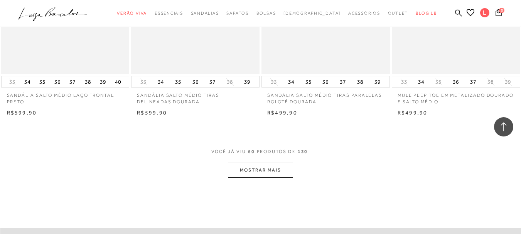
scroll to position [3742, 0]
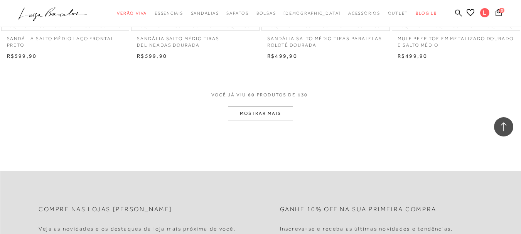
click at [265, 115] on button "MOSTRAR MAIS" at bounding box center [260, 113] width 65 height 15
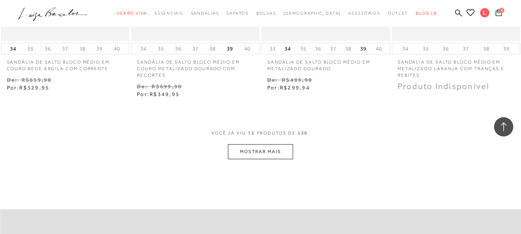
scroll to position [4475, 0]
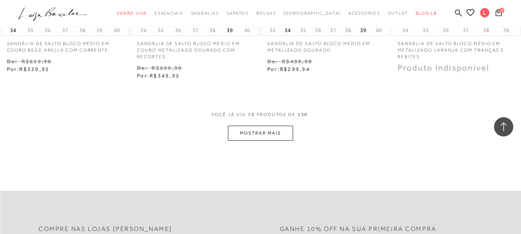
click at [272, 133] on button "MOSTRAR MAIS" at bounding box center [260, 133] width 65 height 15
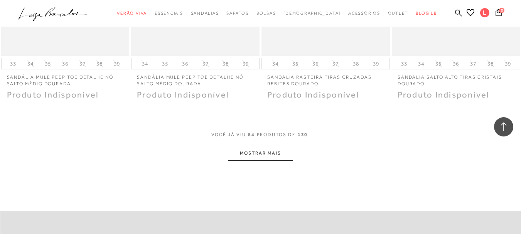
scroll to position [5208, 0]
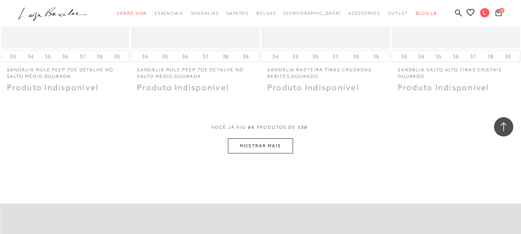
click at [260, 144] on button "MOSTRAR MAIS" at bounding box center [260, 145] width 65 height 15
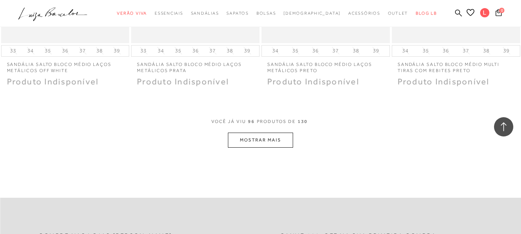
scroll to position [5979, 0]
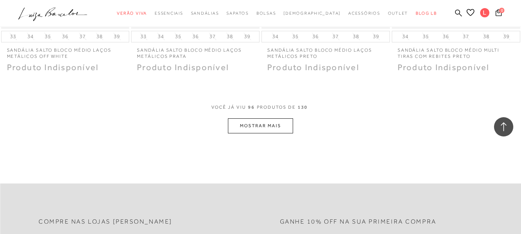
click at [267, 127] on button "MOSTRAR MAIS" at bounding box center [260, 125] width 65 height 15
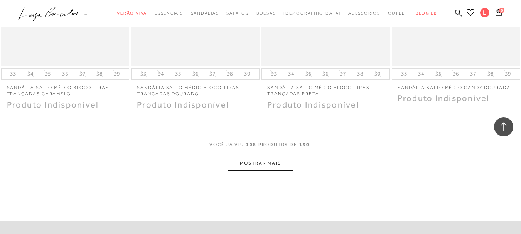
scroll to position [6712, 0]
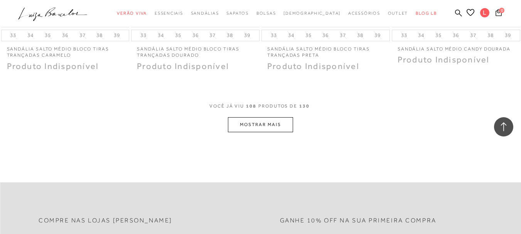
click at [267, 122] on button "MOSTRAR MAIS" at bounding box center [260, 124] width 65 height 15
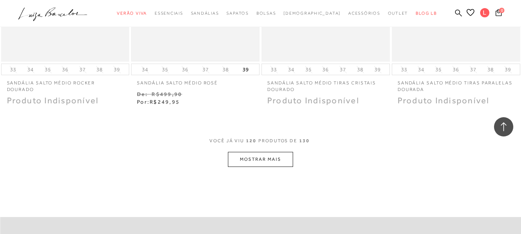
scroll to position [7445, 0]
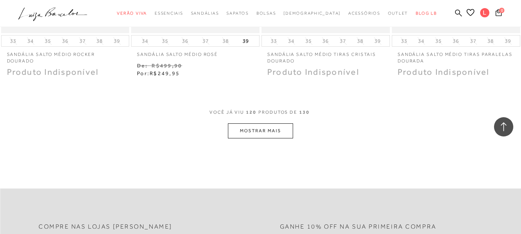
click at [248, 128] on button "MOSTRAR MAIS" at bounding box center [260, 130] width 65 height 15
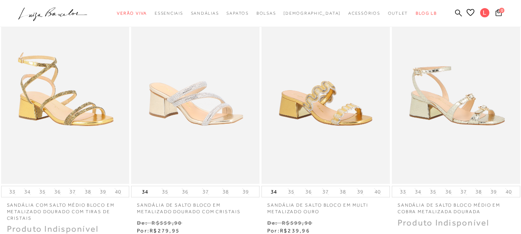
scroll to position [0, 0]
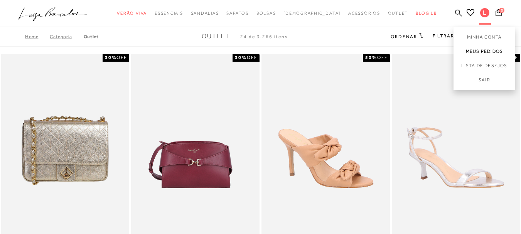
click at [466, 50] on link "Meus Pedidos" at bounding box center [485, 51] width 62 height 14
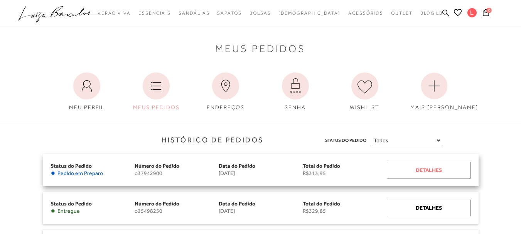
click at [421, 171] on div "Detalhes" at bounding box center [429, 170] width 84 height 17
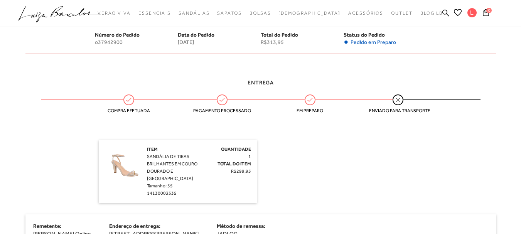
scroll to position [154, 0]
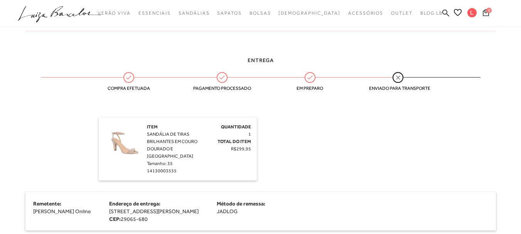
click at [123, 150] on img at bounding box center [124, 142] width 39 height 39
drag, startPoint x: 147, startPoint y: 133, endPoint x: 201, endPoint y: 146, distance: 54.7
click at [200, 147] on div "Item SANDÁLIA DE TIRAS BRILHANTES EM COURO DOURADO E [GEOGRAPHIC_DATA]: 35 1413…" at bounding box center [174, 148] width 55 height 51
drag, startPoint x: 148, startPoint y: 162, endPoint x: 174, endPoint y: 162, distance: 26.2
click at [177, 163] on div "Item SANDÁLIA DE TIRAS BRILHANTES EM COURO DOURADO E [GEOGRAPHIC_DATA]: 35 1413…" at bounding box center [174, 148] width 55 height 51
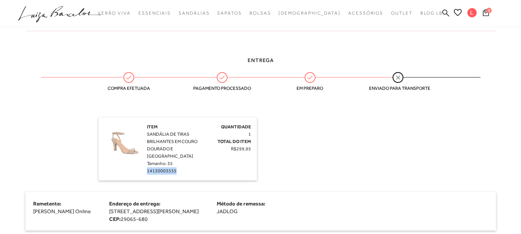
copy span "14130003535"
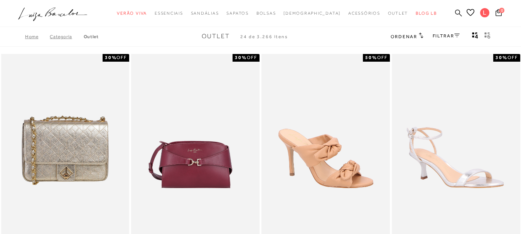
click at [455, 10] on icon at bounding box center [458, 12] width 7 height 7
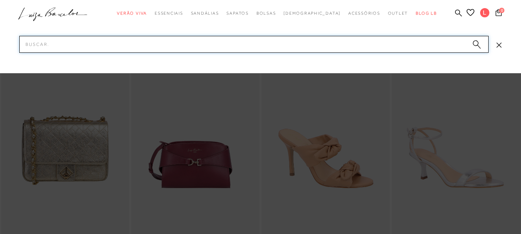
paste input "14130003535"
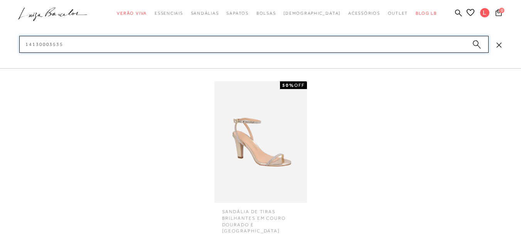
scroll to position [39, 0]
type input "14130003535"
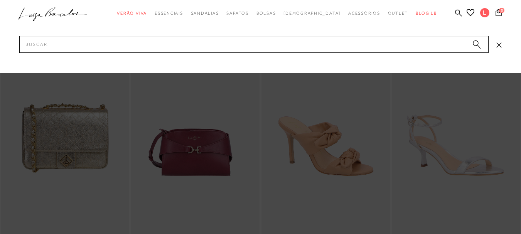
scroll to position [0, 0]
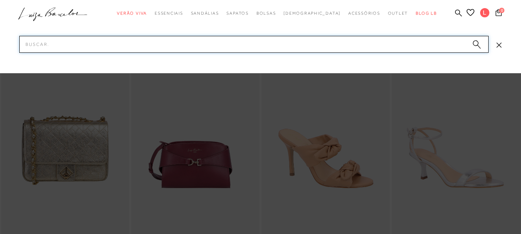
click at [225, 37] on input "Pesquisar" at bounding box center [253, 44] width 469 height 17
click at [41, 42] on input "Pesquisar" at bounding box center [253, 44] width 469 height 17
click at [78, 34] on div at bounding box center [260, 36] width 521 height 73
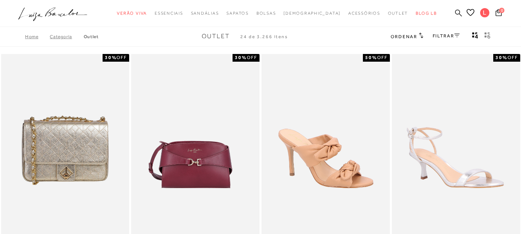
click at [455, 13] on icon at bounding box center [458, 12] width 7 height 7
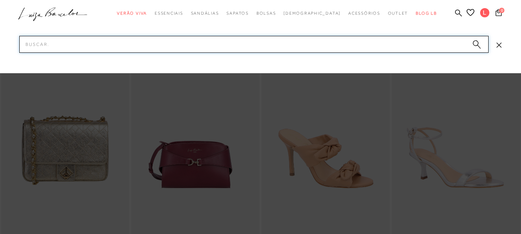
paste input "14130003535"
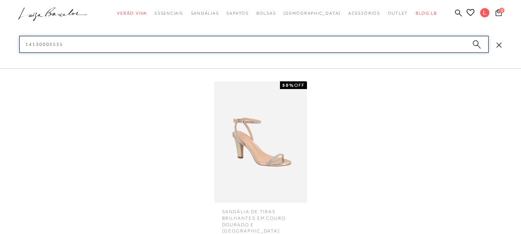
scroll to position [116, 0]
type input "14130003535"
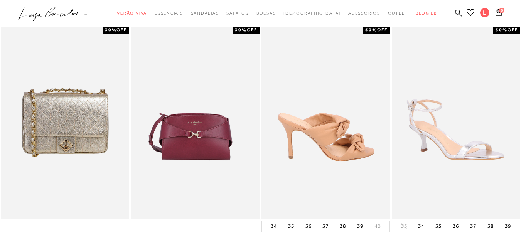
scroll to position [0, 0]
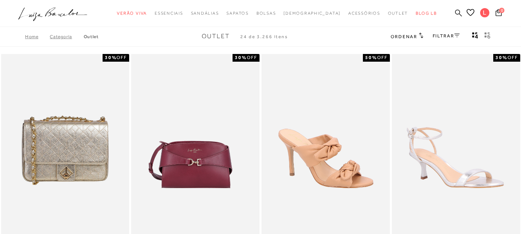
click at [455, 11] on icon at bounding box center [458, 12] width 7 height 7
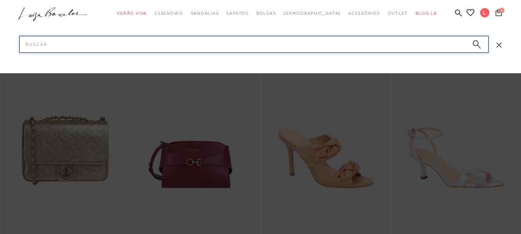
paste input "14130003535"
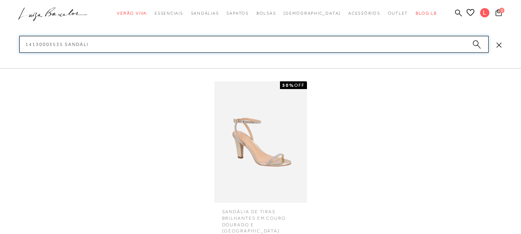
type input "14130003535 SANDÁLIA"
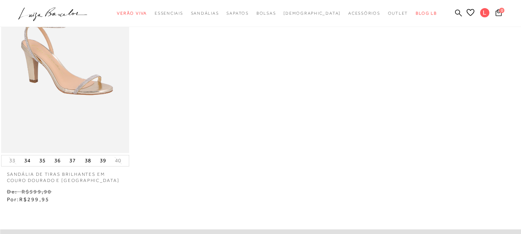
scroll to position [116, 0]
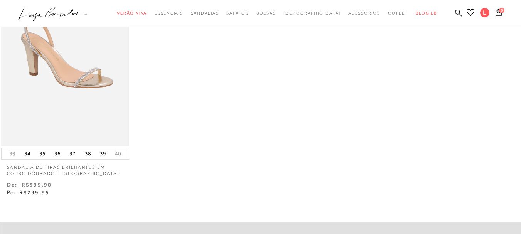
click at [73, 81] on img at bounding box center [65, 50] width 127 height 190
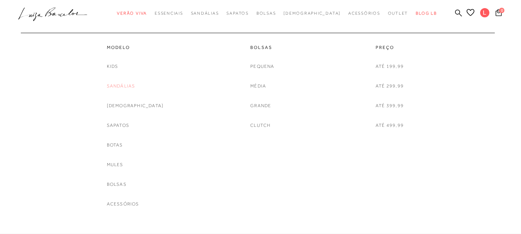
click at [135, 86] on link "Sandálias" at bounding box center [121, 86] width 29 height 8
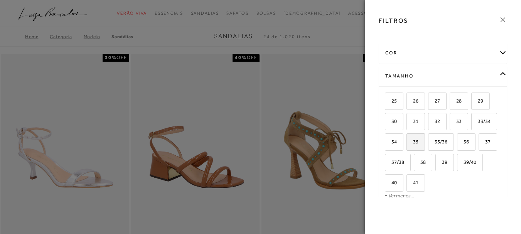
click at [419, 143] on span "35" at bounding box center [412, 142] width 11 height 6
click at [413, 143] on input "35" at bounding box center [409, 143] width 8 height 8
checkbox input "true"
click at [390, 51] on div "cor" at bounding box center [443, 53] width 128 height 20
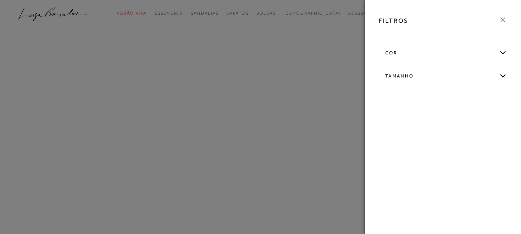
click at [456, 99] on div "cor AMARELO +" at bounding box center [443, 71] width 141 height 60
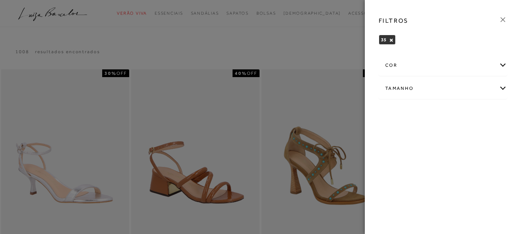
click at [393, 66] on div "cor" at bounding box center [443, 65] width 128 height 20
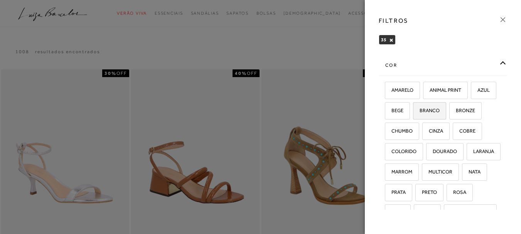
click at [440, 110] on span "BRANCO" at bounding box center [427, 111] width 26 height 6
click at [420, 110] on input "BRANCO" at bounding box center [416, 112] width 8 height 8
checkbox input "true"
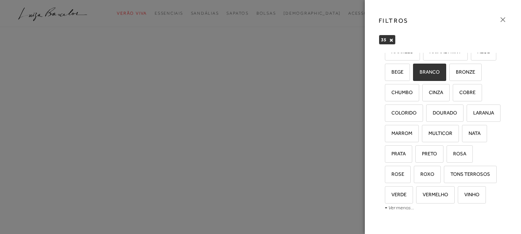
scroll to position [77, 0]
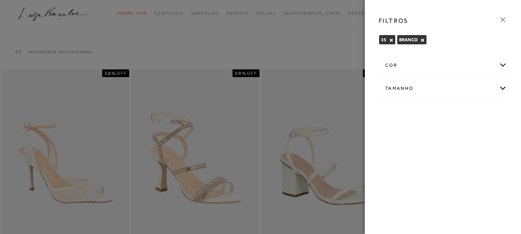
click at [392, 64] on div "cor" at bounding box center [443, 65] width 128 height 20
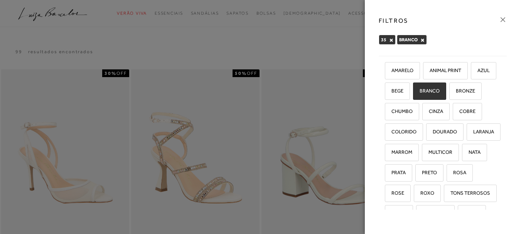
scroll to position [39, 0]
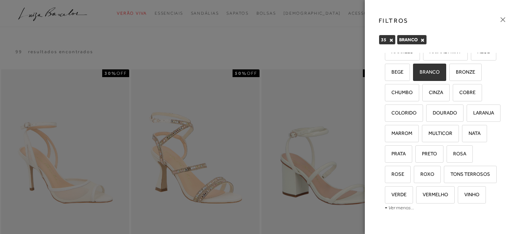
click at [320, 39] on div at bounding box center [260, 117] width 521 height 234
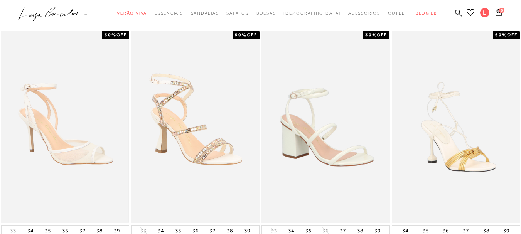
scroll to position [0, 0]
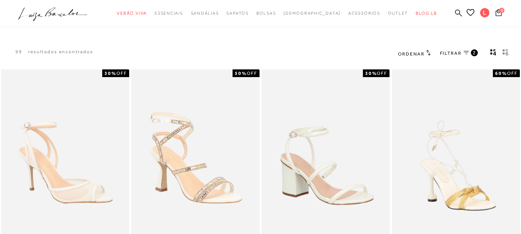
click at [446, 51] on span "FILTRAR" at bounding box center [451, 53] width 22 height 7
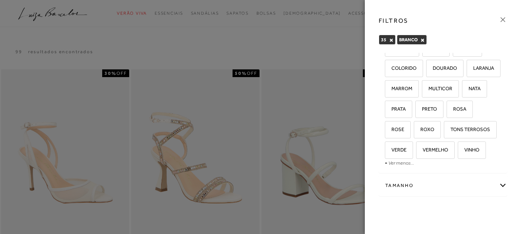
scroll to position [124, 0]
click at [497, 187] on div "Tamanho" at bounding box center [443, 186] width 128 height 20
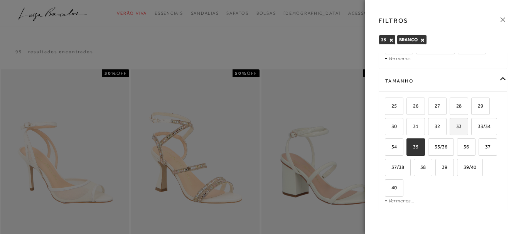
scroll to position [201, 0]
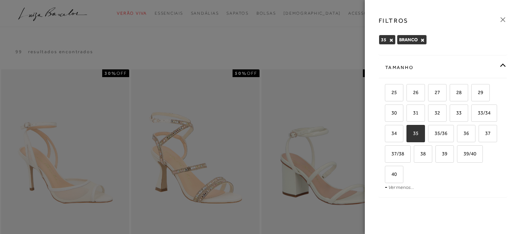
click at [419, 136] on span "35" at bounding box center [412, 133] width 11 height 6
click at [413, 138] on input "35" at bounding box center [409, 135] width 8 height 8
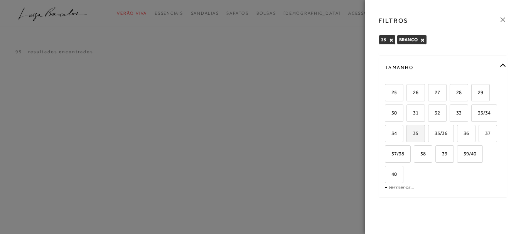
click at [419, 136] on span "35" at bounding box center [412, 133] width 11 height 6
click at [413, 138] on input "35" at bounding box center [409, 135] width 8 height 8
checkbox input "true"
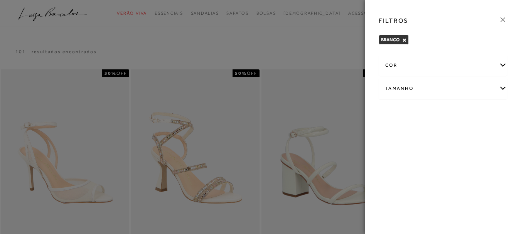
click at [504, 19] on icon at bounding box center [503, 19] width 8 height 8
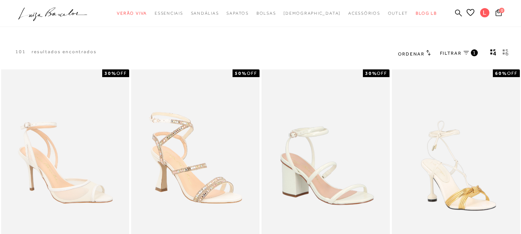
click at [410, 54] on span "Ordenar" at bounding box center [411, 53] width 26 height 5
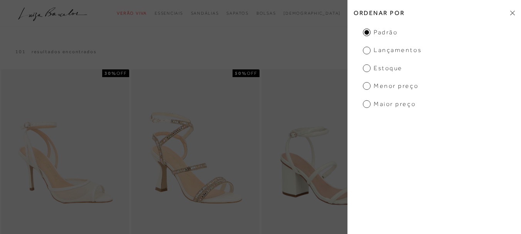
click at [367, 85] on span "Menor Preço" at bounding box center [391, 86] width 56 height 8
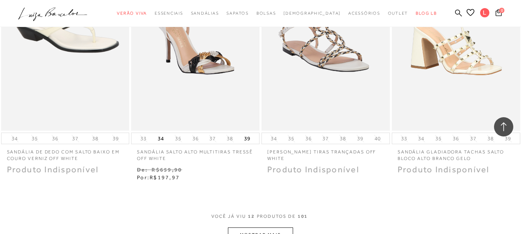
scroll to position [694, 0]
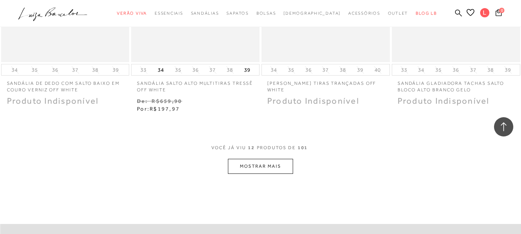
click at [261, 167] on button "MOSTRAR MAIS" at bounding box center [260, 166] width 65 height 15
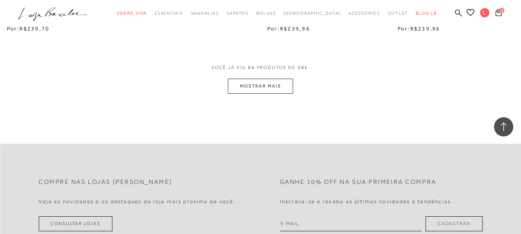
scroll to position [1543, 0]
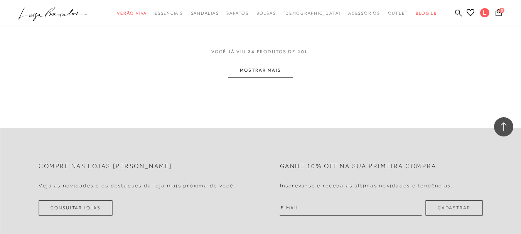
click at [271, 73] on button "MOSTRAR MAIS" at bounding box center [260, 70] width 65 height 15
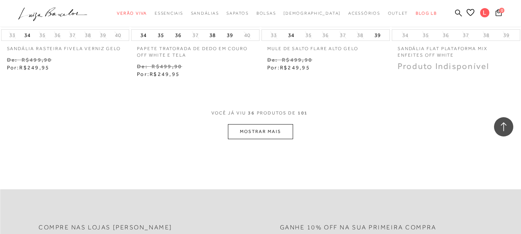
scroll to position [2237, 0]
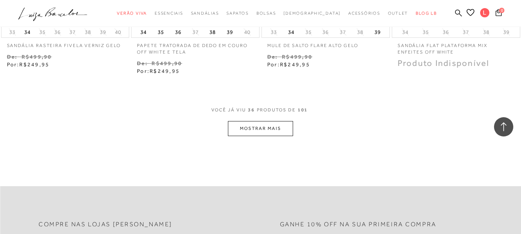
click at [255, 128] on button "MOSTRAR MAIS" at bounding box center [260, 128] width 65 height 15
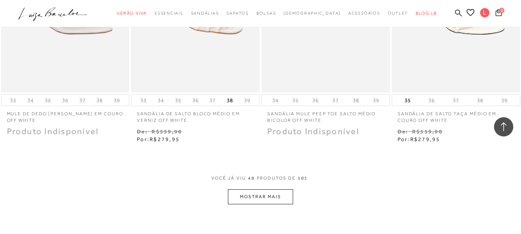
scroll to position [2970, 0]
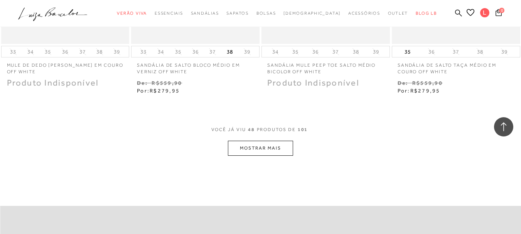
click at [251, 145] on button "MOSTRAR MAIS" at bounding box center [260, 148] width 65 height 15
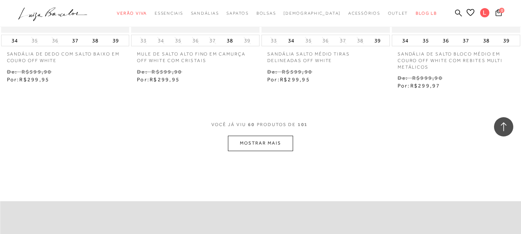
scroll to position [3742, 0]
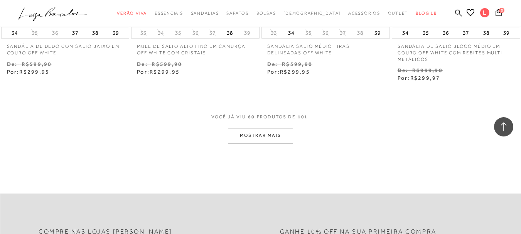
click at [261, 133] on button "MOSTRAR MAIS" at bounding box center [260, 135] width 65 height 15
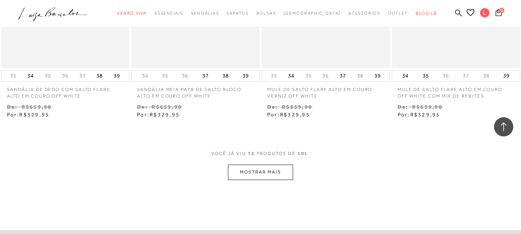
scroll to position [4475, 0]
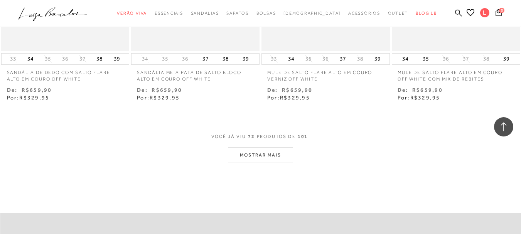
click at [255, 152] on button "MOSTRAR MAIS" at bounding box center [260, 155] width 65 height 15
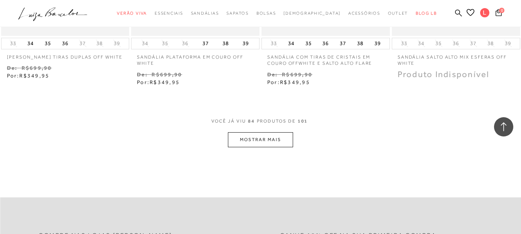
scroll to position [5246, 0]
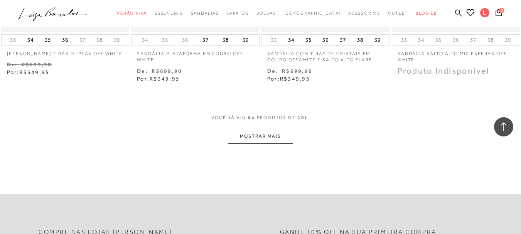
click at [263, 135] on button "MOSTRAR MAIS" at bounding box center [260, 136] width 65 height 15
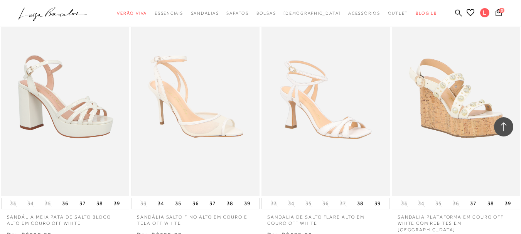
scroll to position [5864, 0]
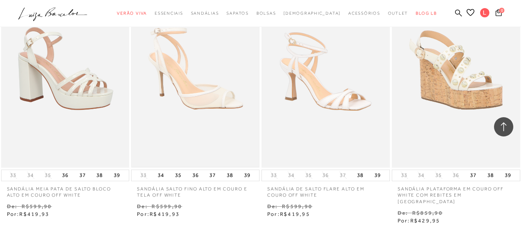
click at [204, 91] on img at bounding box center [195, 71] width 127 height 190
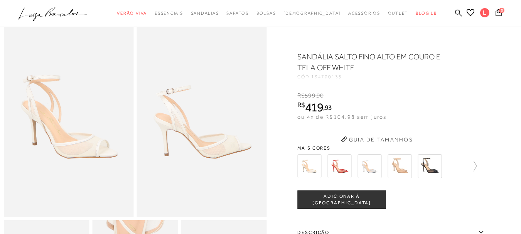
scroll to position [154, 0]
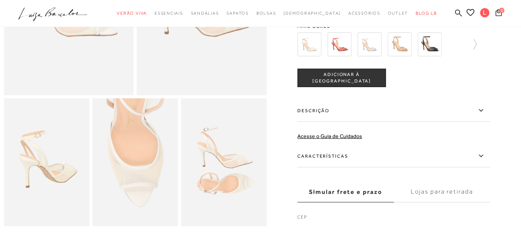
click at [343, 164] on label "Características" at bounding box center [393, 156] width 193 height 22
click at [0, 0] on input "Características" at bounding box center [0, 0] width 0 height 0
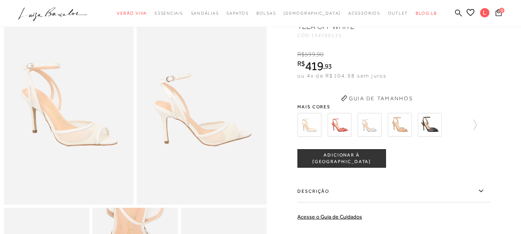
scroll to position [39, 0]
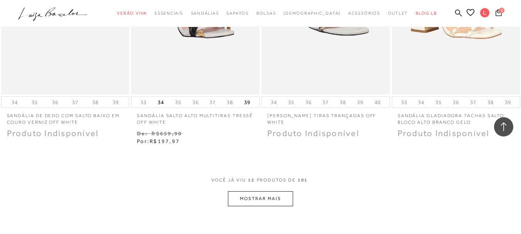
scroll to position [694, 0]
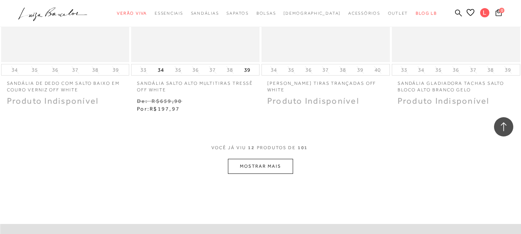
click at [268, 167] on button "MOSTRAR MAIS" at bounding box center [260, 166] width 65 height 15
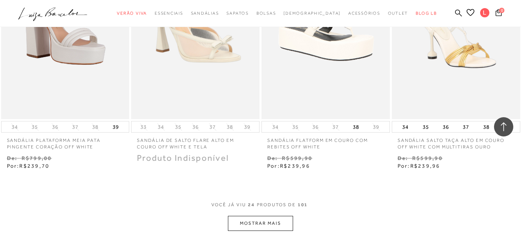
scroll to position [1427, 0]
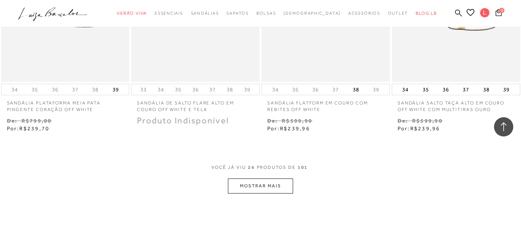
click at [270, 187] on button "MOSTRAR MAIS" at bounding box center [260, 186] width 65 height 15
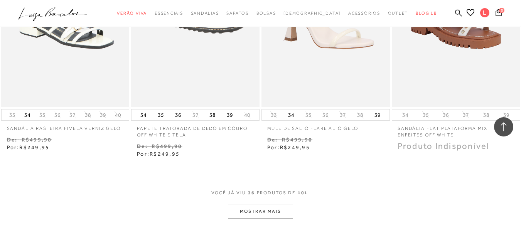
scroll to position [2237, 0]
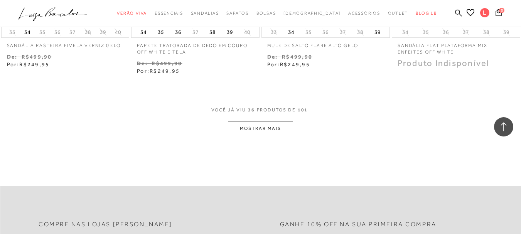
click at [262, 129] on button "MOSTRAR MAIS" at bounding box center [260, 128] width 65 height 15
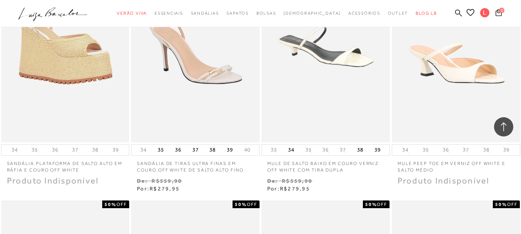
scroll to position [2623, 0]
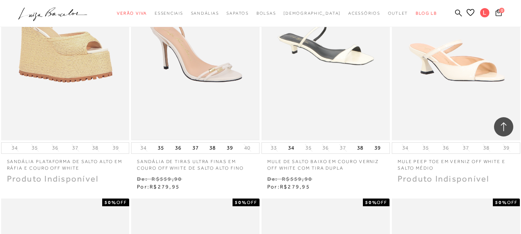
click at [201, 70] on img at bounding box center [195, 44] width 127 height 190
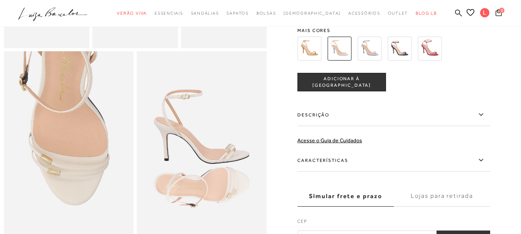
scroll to position [347, 0]
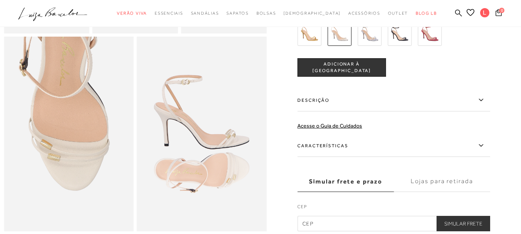
click at [341, 154] on label "Características" at bounding box center [393, 146] width 193 height 22
click at [0, 0] on input "Características" at bounding box center [0, 0] width 0 height 0
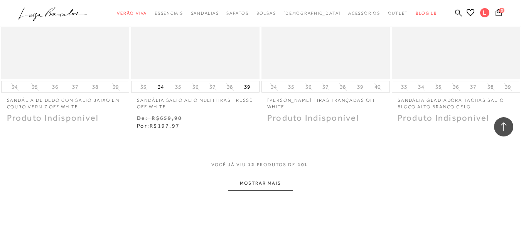
scroll to position [772, 0]
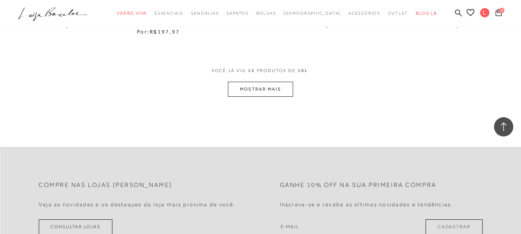
click at [288, 87] on button "MOSTRAR MAIS" at bounding box center [260, 89] width 65 height 15
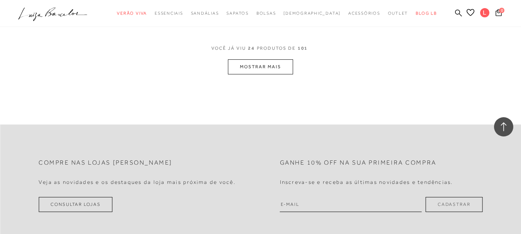
scroll to position [1486, 0]
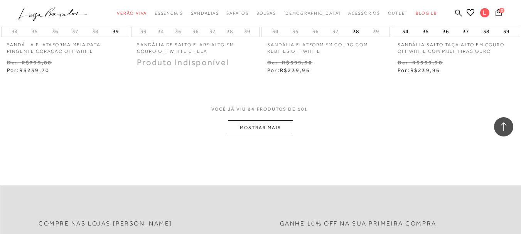
click at [263, 128] on button "MOSTRAR MAIS" at bounding box center [260, 127] width 65 height 15
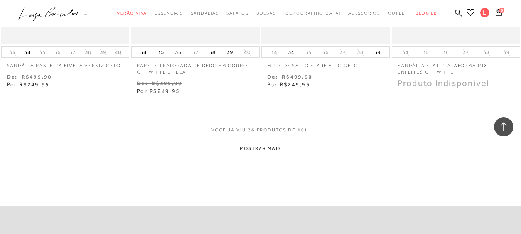
scroll to position [2248, 0]
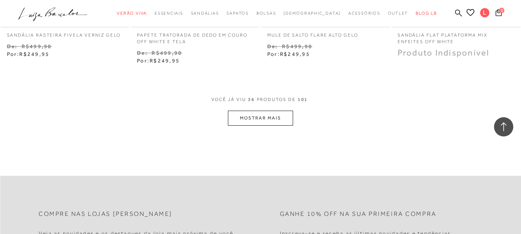
click at [263, 120] on button "MOSTRAR MAIS" at bounding box center [260, 118] width 65 height 15
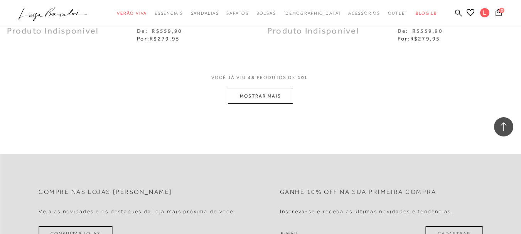
scroll to position [3019, 0]
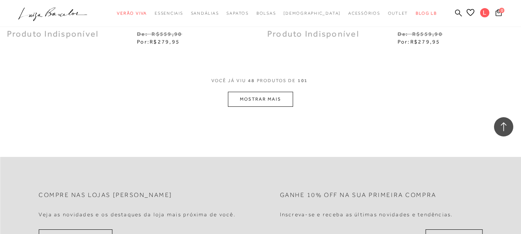
click at [253, 96] on button "MOSTRAR MAIS" at bounding box center [260, 99] width 65 height 15
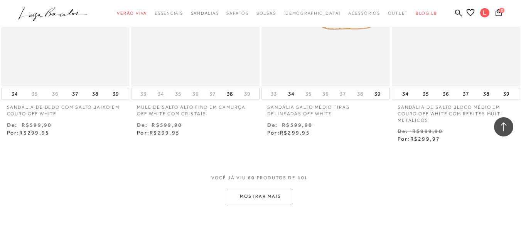
scroll to position [3752, 0]
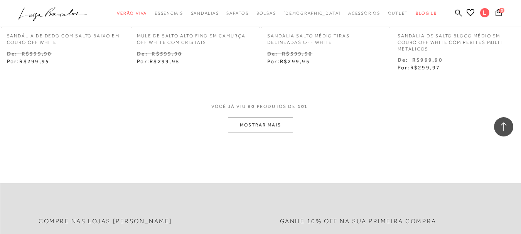
click at [252, 127] on button "MOSTRAR MAIS" at bounding box center [260, 125] width 65 height 15
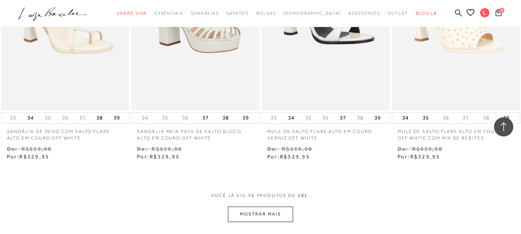
scroll to position [4485, 0]
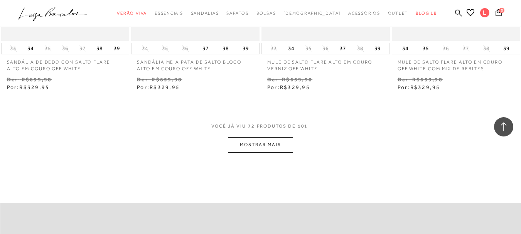
click at [278, 144] on button "MOSTRAR MAIS" at bounding box center [260, 144] width 65 height 15
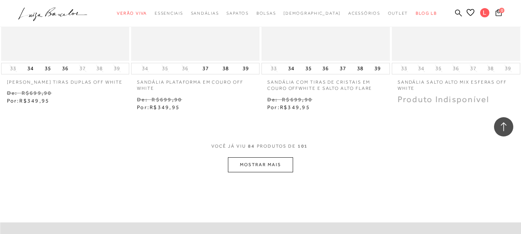
scroll to position [5218, 0]
click at [256, 159] on button "MOSTRAR MAIS" at bounding box center [260, 164] width 65 height 15
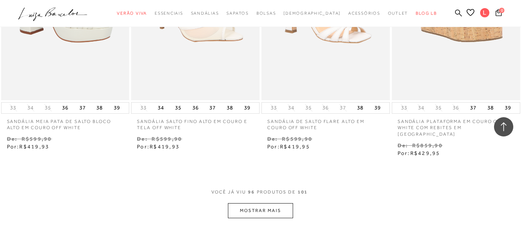
scroll to position [5967, 0]
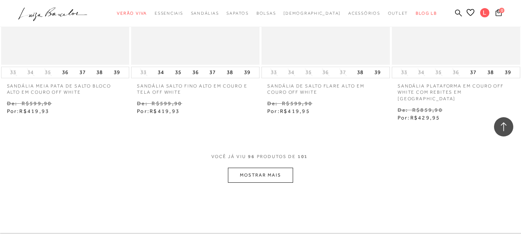
click at [260, 168] on button "MOSTRAR MAIS" at bounding box center [260, 175] width 65 height 15
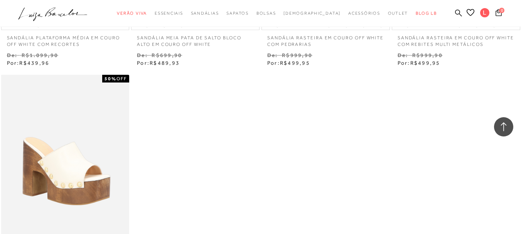
scroll to position [6275, 0]
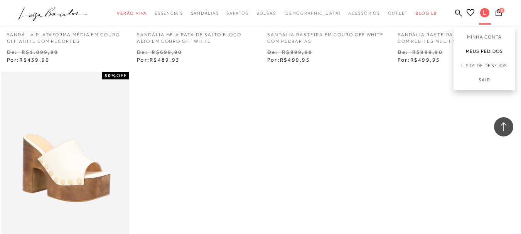
click at [459, 52] on link "Meus Pedidos" at bounding box center [485, 51] width 62 height 14
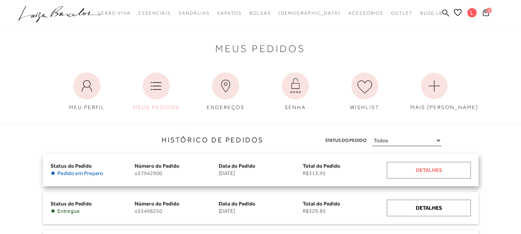
click at [431, 168] on div "Detalhes" at bounding box center [429, 170] width 84 height 17
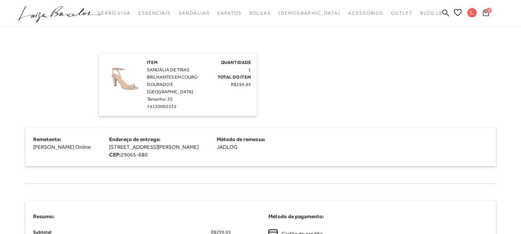
scroll to position [231, 0]
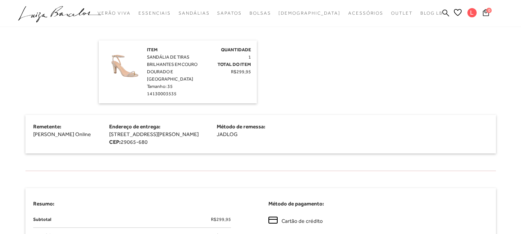
click at [147, 84] on div "Item SANDÁLIA DE TIRAS BRILHANTES EM COURO DOURADO E [GEOGRAPHIC_DATA]: 35 1413…" at bounding box center [174, 71] width 55 height 51
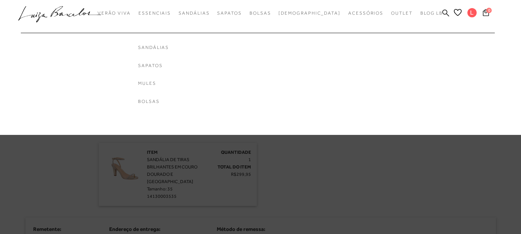
scroll to position [154, 0]
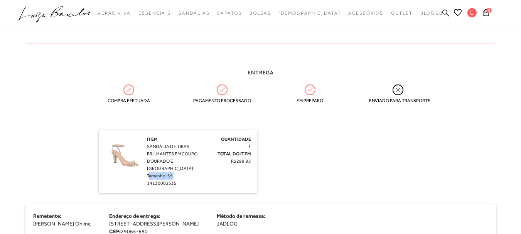
click at [149, 181] on span "14130003535" at bounding box center [162, 183] width 30 height 5
click at [182, 174] on div "Item SANDÁLIA DE TIRAS BRILHANTES EM COURO DOURADO E [GEOGRAPHIC_DATA]: 35 1413…" at bounding box center [174, 161] width 55 height 51
drag, startPoint x: 148, startPoint y: 176, endPoint x: 177, endPoint y: 179, distance: 29.9
click at [177, 179] on div "Item SANDÁLIA DE TIRAS BRILHANTES EM COURO DOURADO E [GEOGRAPHIC_DATA]: 35 1413…" at bounding box center [174, 161] width 55 height 51
copy span "14130003535"
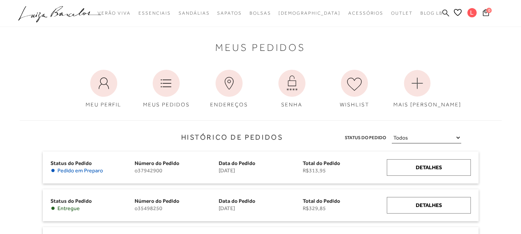
click at [444, 12] on icon at bounding box center [445, 12] width 7 height 7
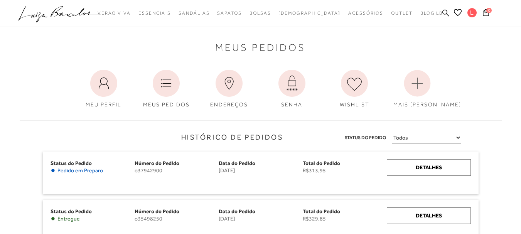
click at [444, 12] on icon at bounding box center [445, 12] width 7 height 7
click at [446, 13] on icon at bounding box center [445, 12] width 7 height 7
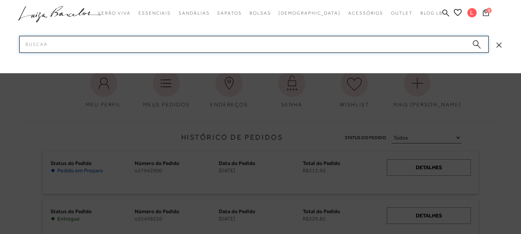
paste input "14130003535"
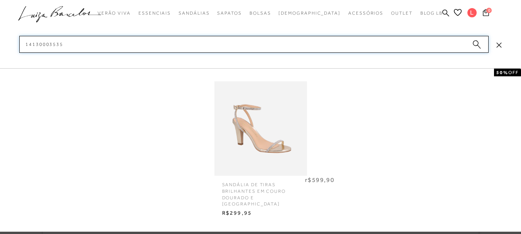
type input "14130003535"
click at [259, 182] on span "SANDÁLIA DE TIRAS BRILHANTES EM COURO DOURADO E [GEOGRAPHIC_DATA]" at bounding box center [260, 192] width 89 height 32
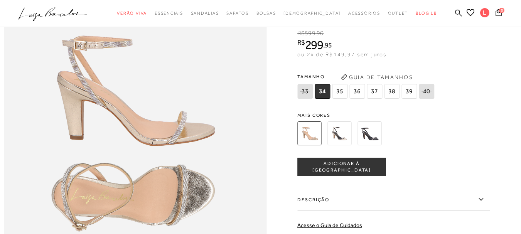
scroll to position [501, 0]
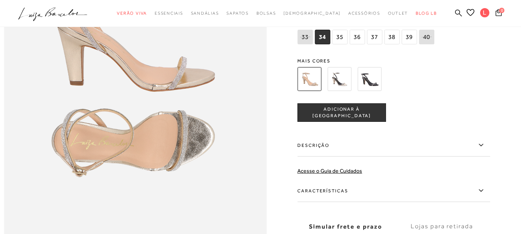
click at [312, 157] on label "Descrição" at bounding box center [393, 145] width 193 height 22
click at [0, 0] on input "Descrição" at bounding box center [0, 0] width 0 height 0
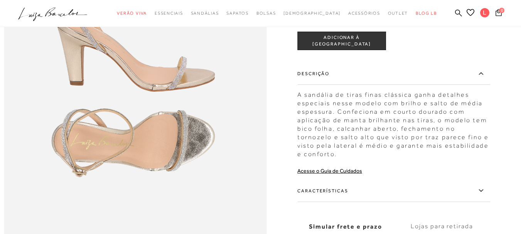
click at [325, 202] on label "Características" at bounding box center [393, 191] width 193 height 22
click at [0, 0] on input "Características" at bounding box center [0, 0] width 0 height 0
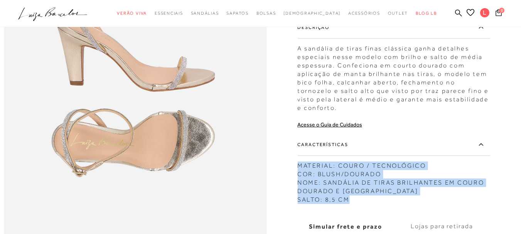
drag, startPoint x: 301, startPoint y: 179, endPoint x: 357, endPoint y: 220, distance: 69.9
click at [357, 220] on div "SANDÁLIA DE TIRAS BRILHANTES EM COURO DOURADO E [GEOGRAPHIC_DATA] CÓD: 14130003…" at bounding box center [393, 41] width 193 height 471
copy div "MATERIAL: COURO / TECNOLÓGICO COR: BLUSH/DOURADO NOME: SANDÁLIA DE TIRAS BRILHA…"
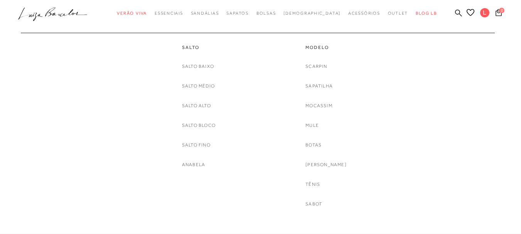
scroll to position [424, 0]
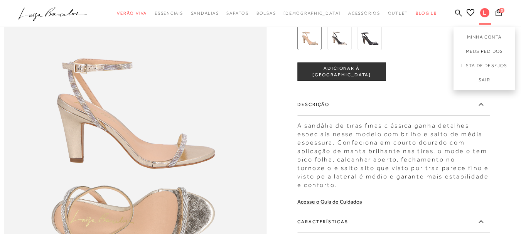
click at [480, 12] on span "L" at bounding box center [484, 12] width 9 height 9
click at [468, 51] on link "Meus Pedidos" at bounding box center [485, 51] width 62 height 14
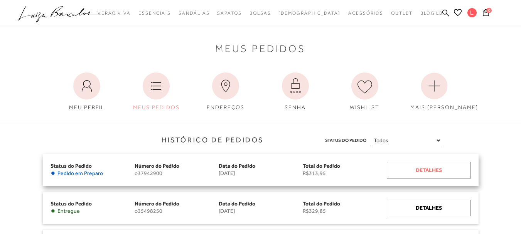
click at [417, 167] on div "Detalhes" at bounding box center [429, 170] width 84 height 17
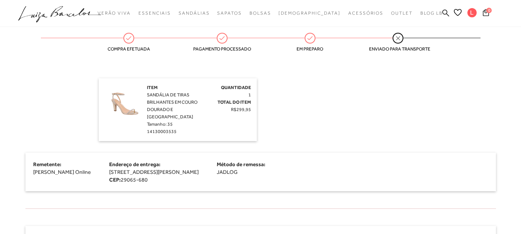
scroll to position [193, 0]
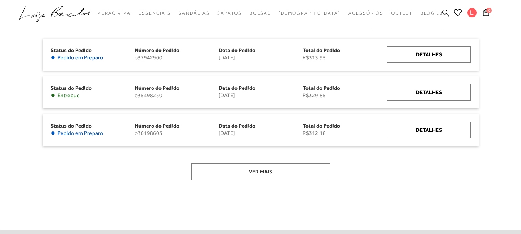
scroll to position [116, 0]
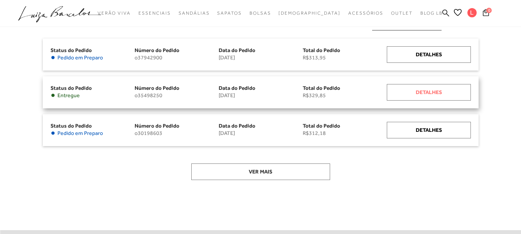
click at [426, 94] on div "Detalhes" at bounding box center [429, 92] width 84 height 17
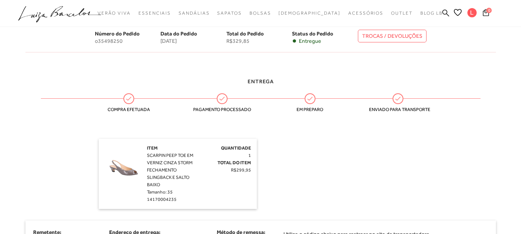
scroll to position [154, 0]
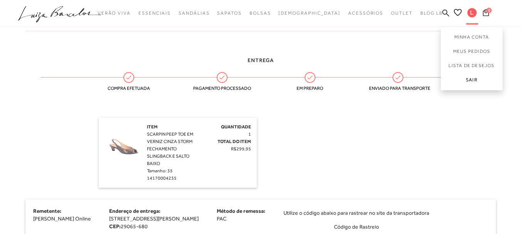
click at [473, 80] on link "Sair" at bounding box center [472, 81] width 62 height 17
